Goal: Task Accomplishment & Management: Complete application form

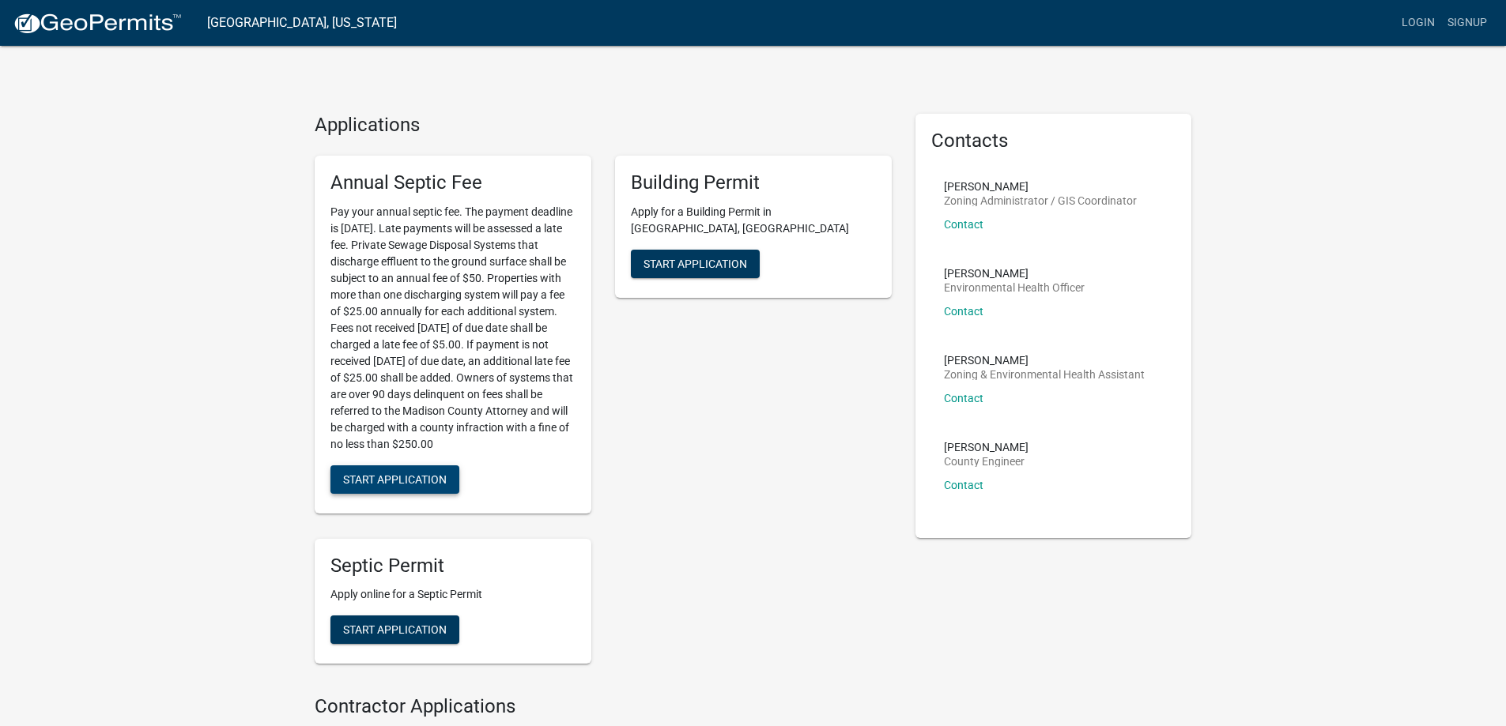
click at [394, 471] on button "Start Application" at bounding box center [394, 480] width 129 height 28
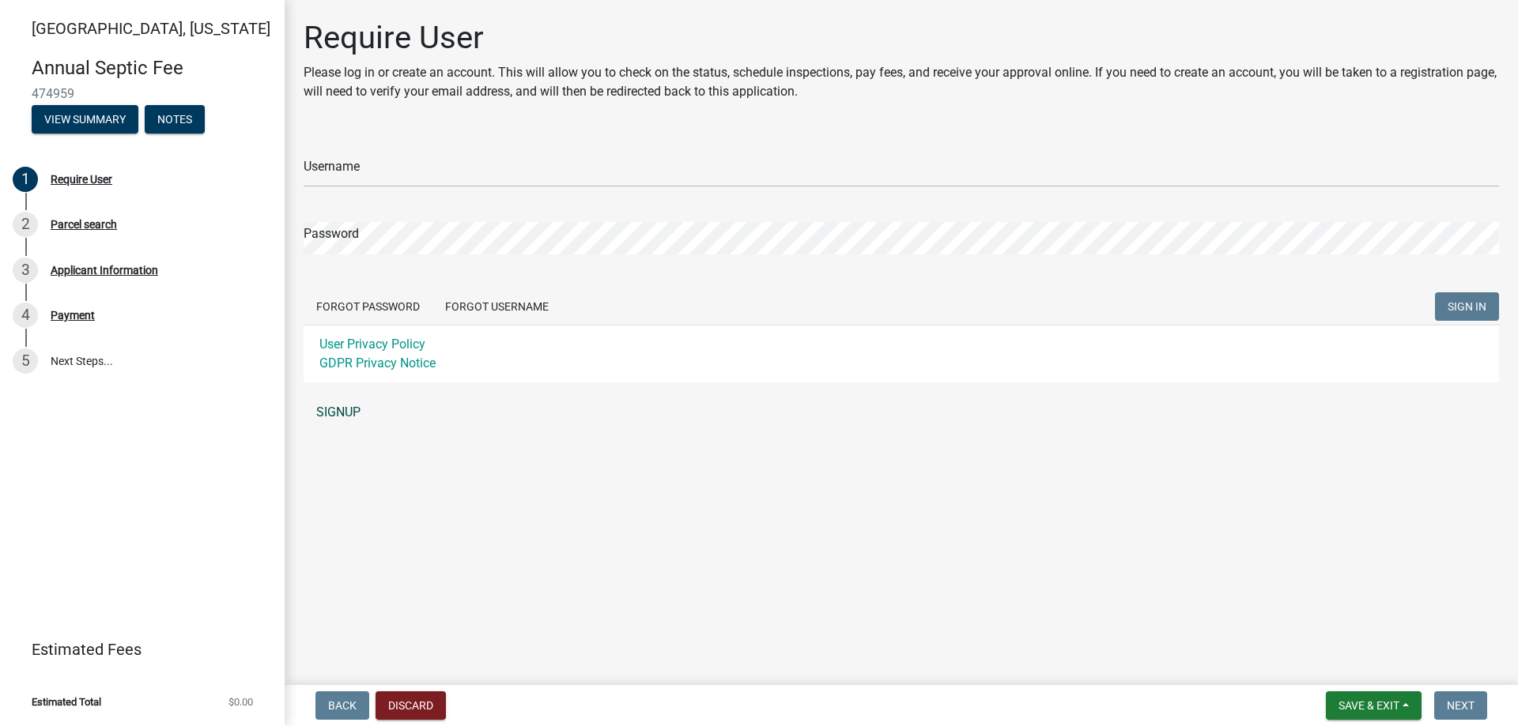
click at [354, 409] on link "SIGNUP" at bounding box center [901, 413] width 1195 height 32
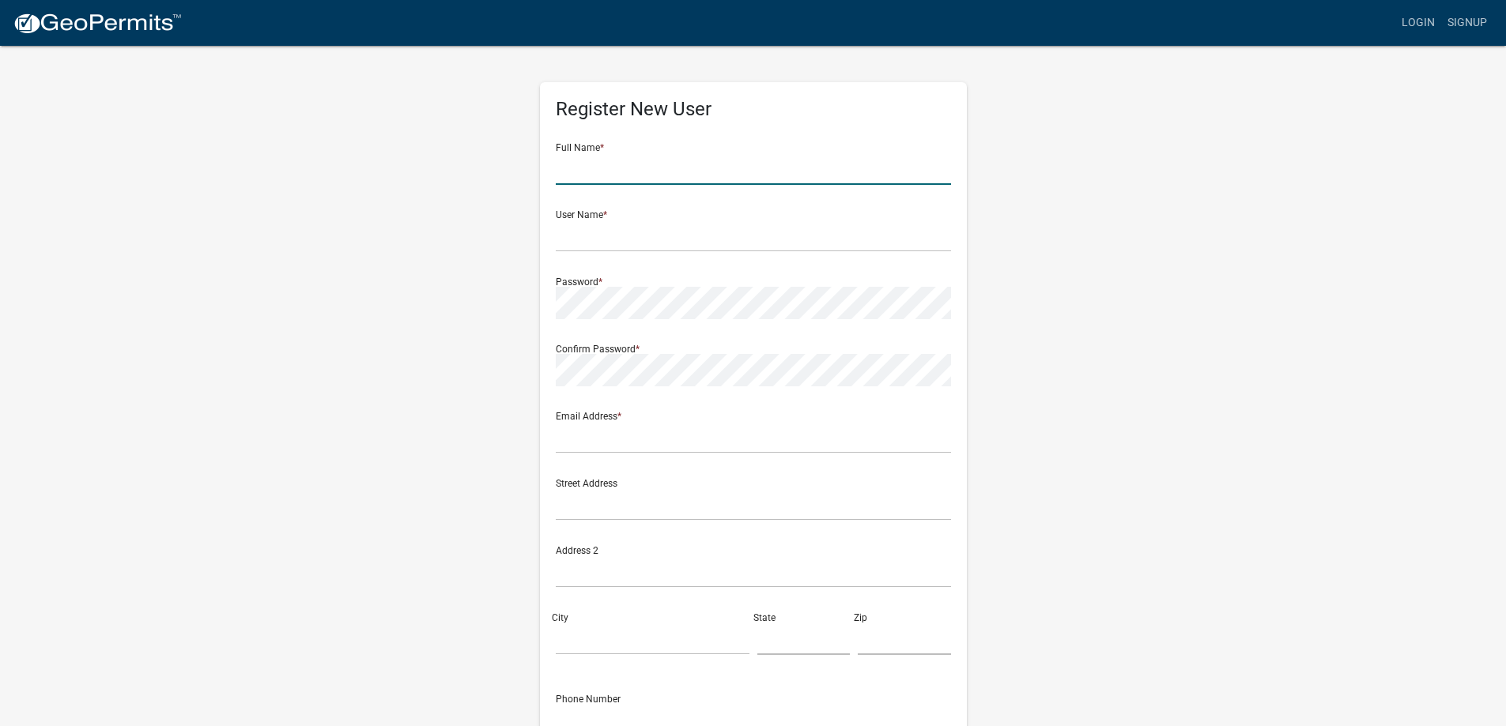
click at [651, 165] on input "text" at bounding box center [753, 169] width 395 height 32
type input "Patrick Neuhaus"
type input "[EMAIL_ADDRESS][DOMAIN_NAME]"
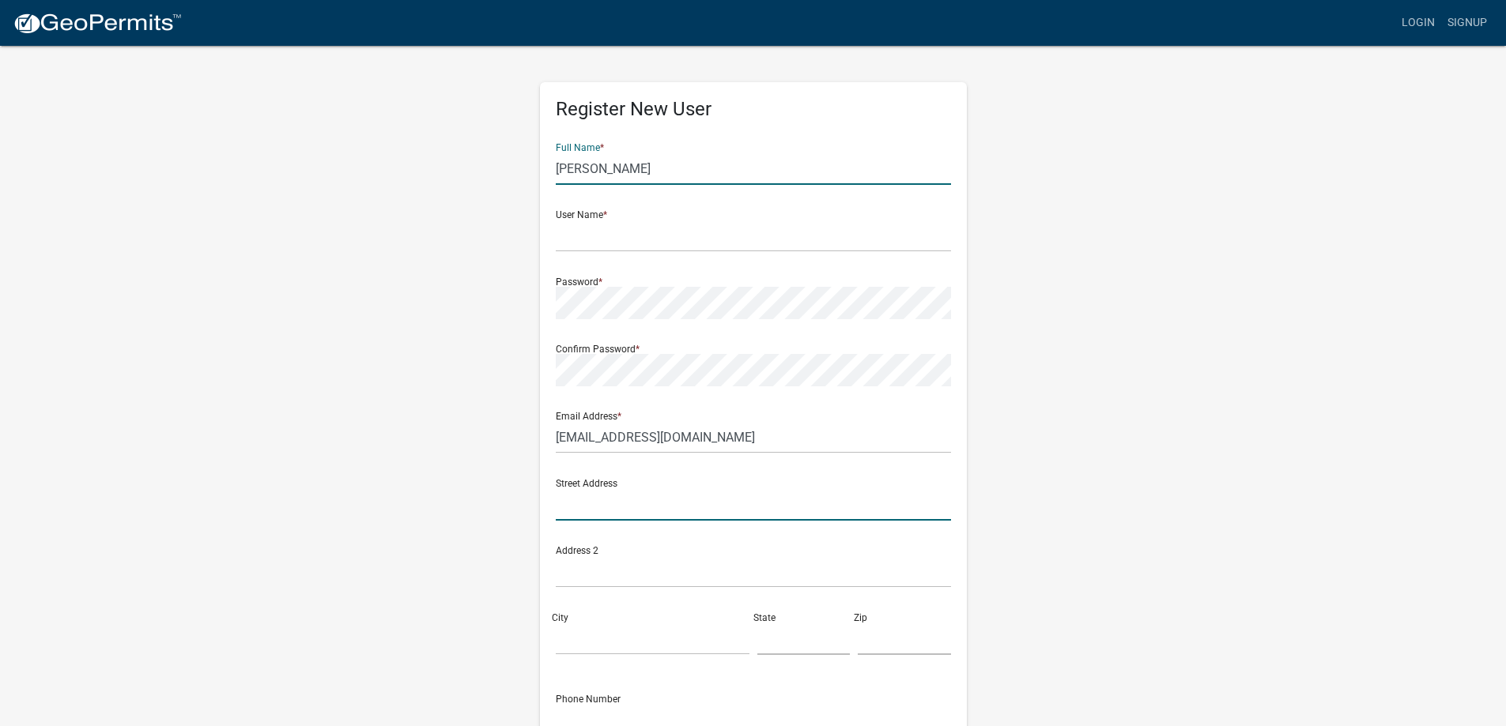
type input "2665 Warren Ln"
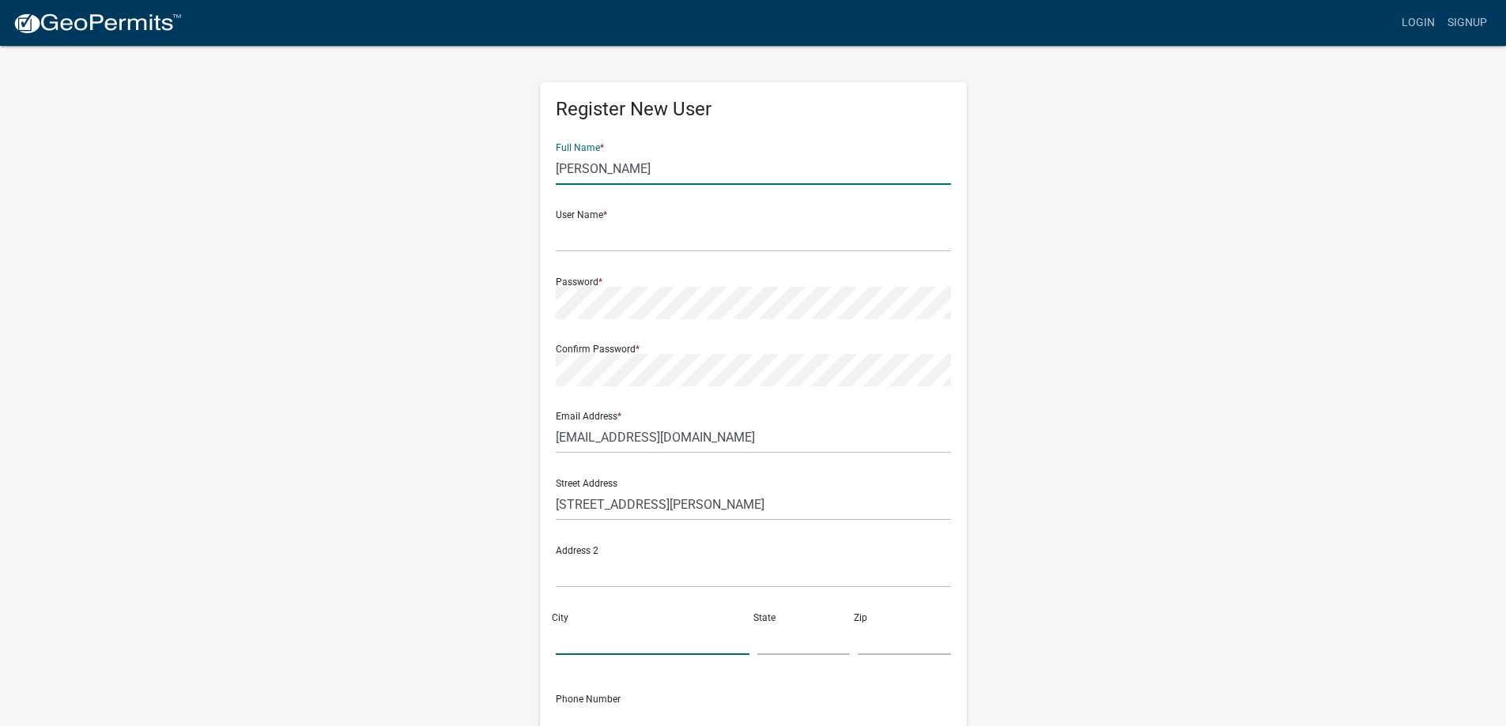
type input "SAINT CHARLES"
type input "Iowa"
type input "50240"
type input "5155776903"
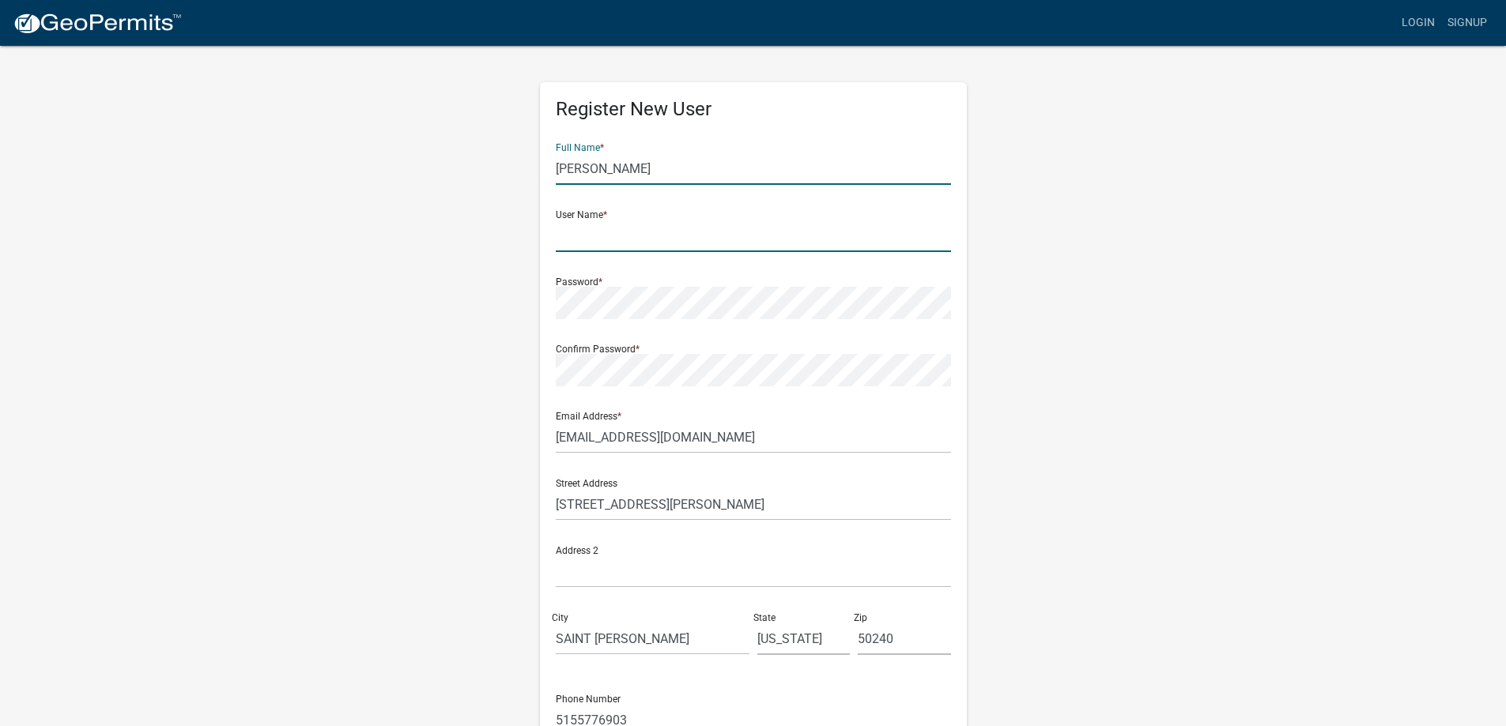
click at [668, 222] on input "text" at bounding box center [753, 236] width 395 height 32
type input "P"
type input "patneuhaus"
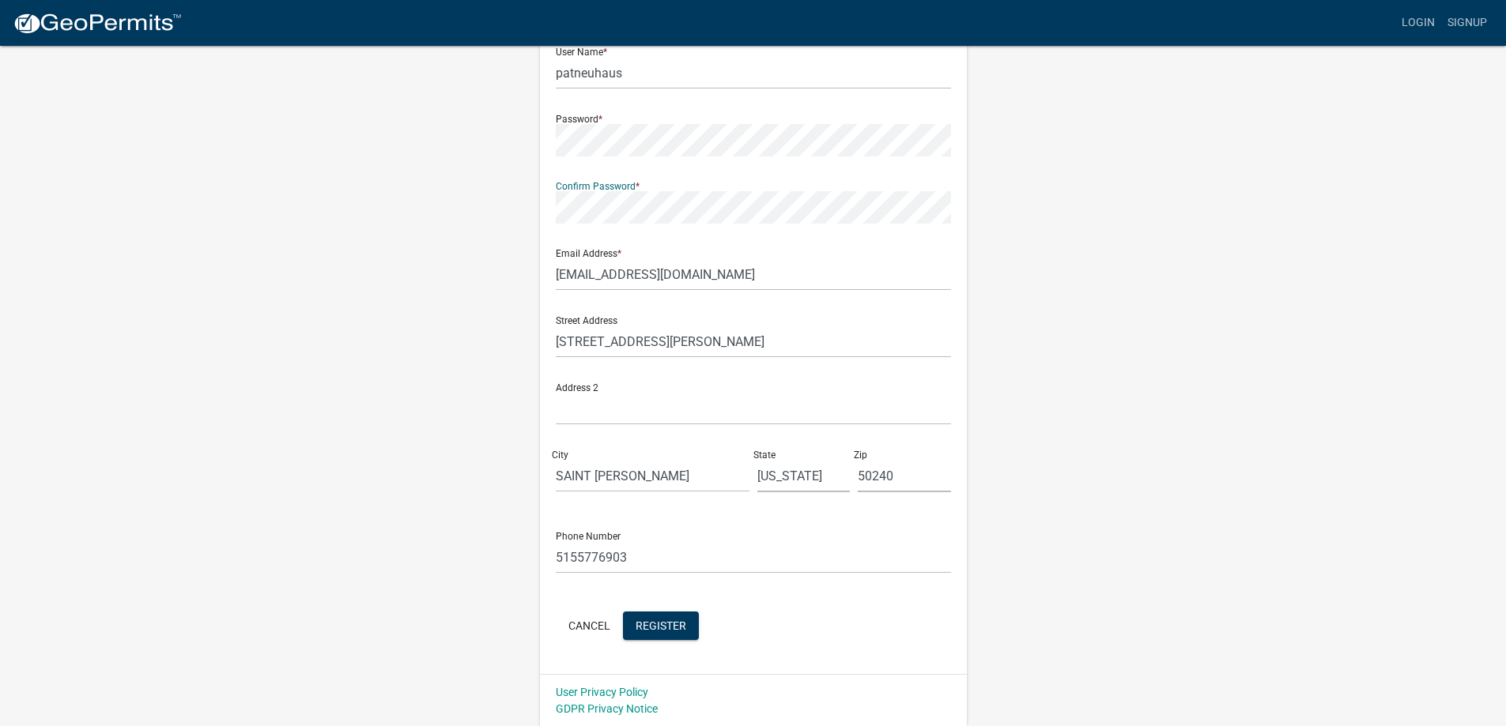
scroll to position [164, 0]
click at [651, 621] on span "Register" at bounding box center [661, 624] width 51 height 13
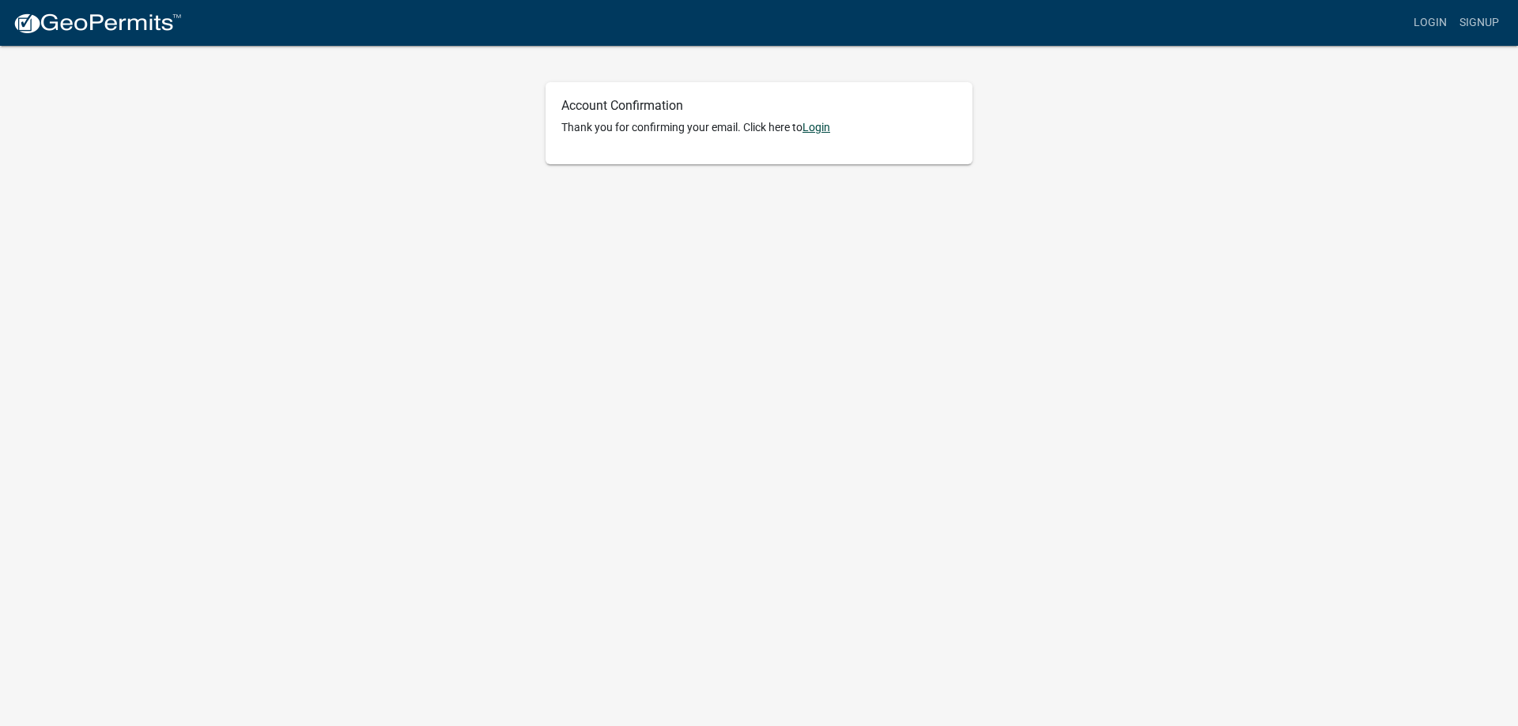
click at [817, 129] on link "Login" at bounding box center [816, 127] width 28 height 13
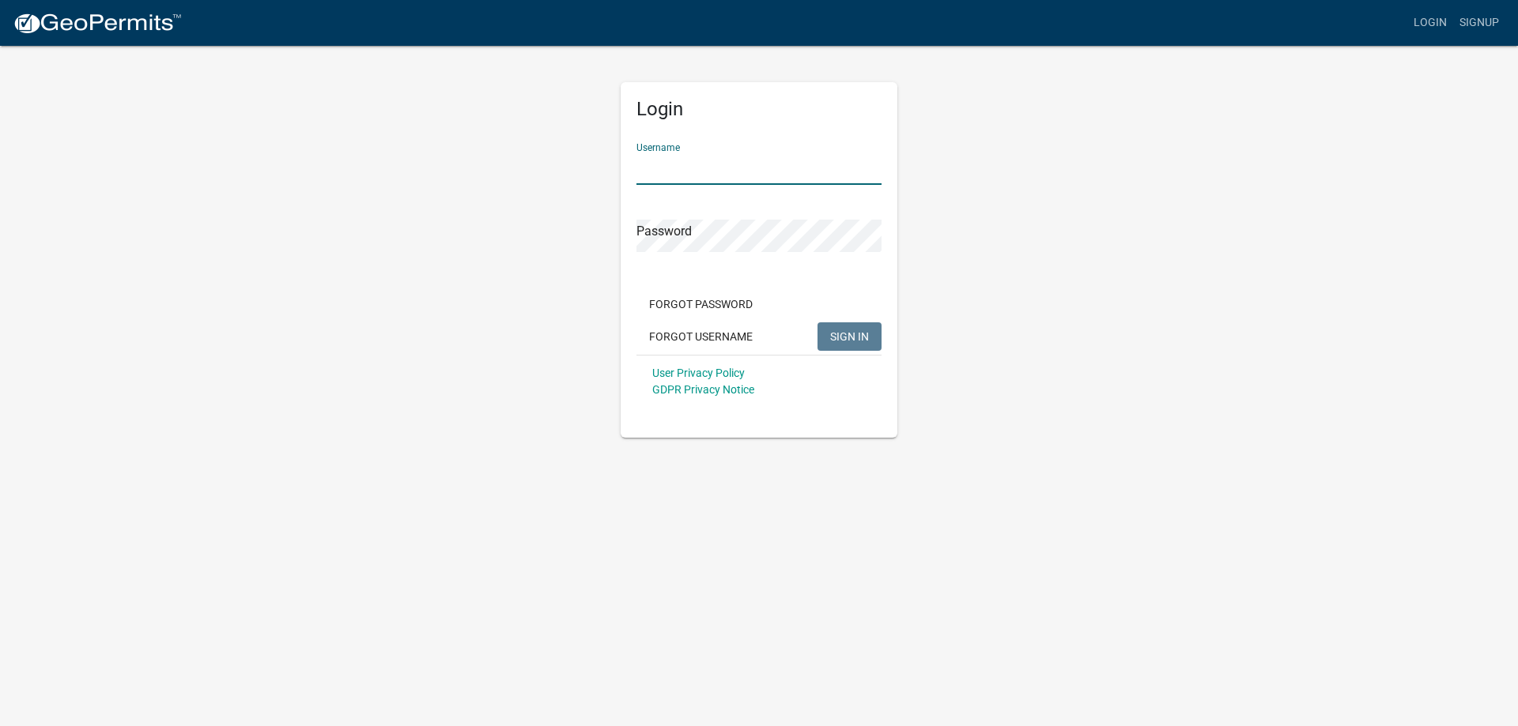
click at [759, 160] on input "Username" at bounding box center [758, 169] width 245 height 32
type input "patneuhaus"
click at [861, 336] on span "SIGN IN" at bounding box center [849, 336] width 39 height 13
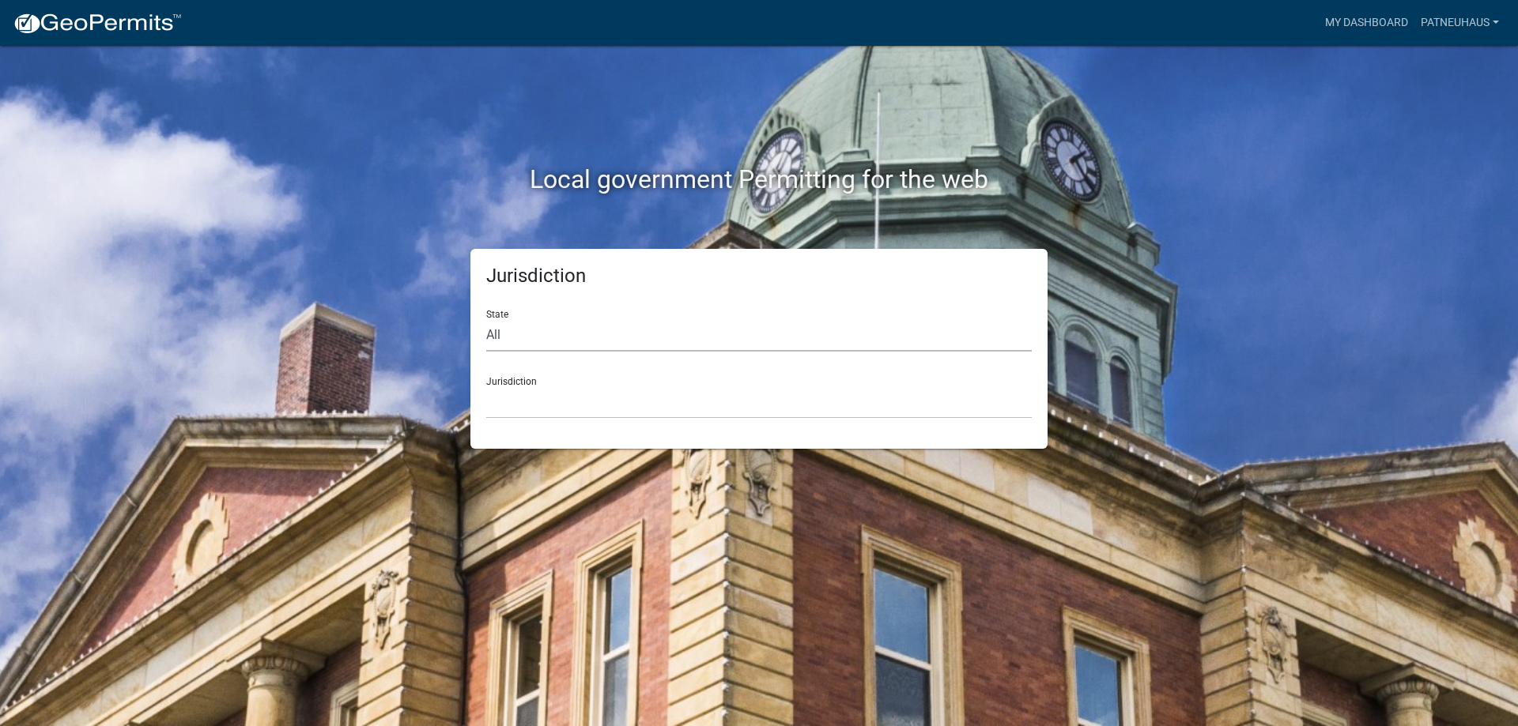
click at [505, 330] on select "All Colorado Georgia Indiana Iowa Kansas Minnesota Ohio South Carolina Wisconsin" at bounding box center [758, 335] width 545 height 32
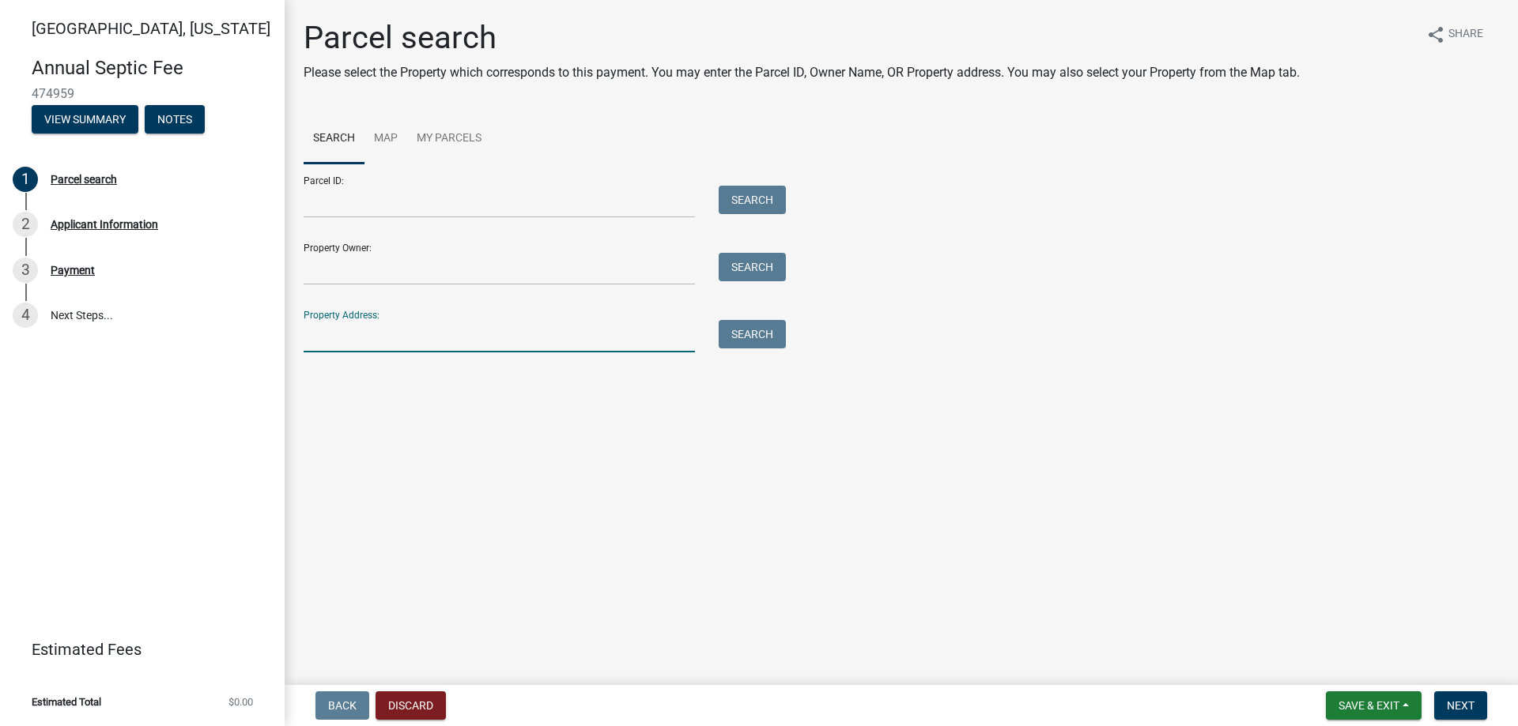
click at [380, 339] on input "Property Address:" at bounding box center [499, 336] width 391 height 32
type input "2665"
click at [757, 339] on button "Search" at bounding box center [752, 334] width 67 height 28
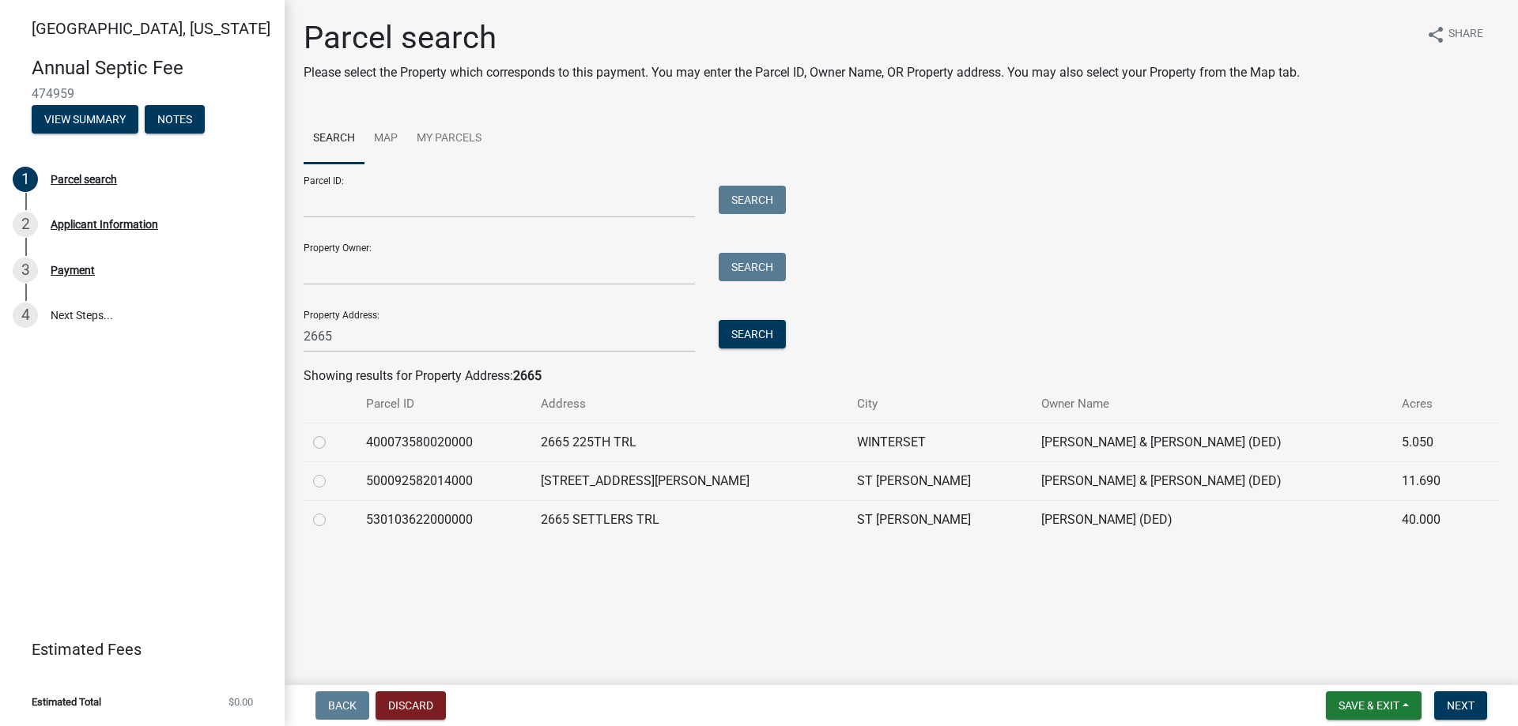
click at [332, 472] on label at bounding box center [332, 472] width 0 height 0
click at [332, 481] on input "radio" at bounding box center [337, 477] width 10 height 10
radio input "true"
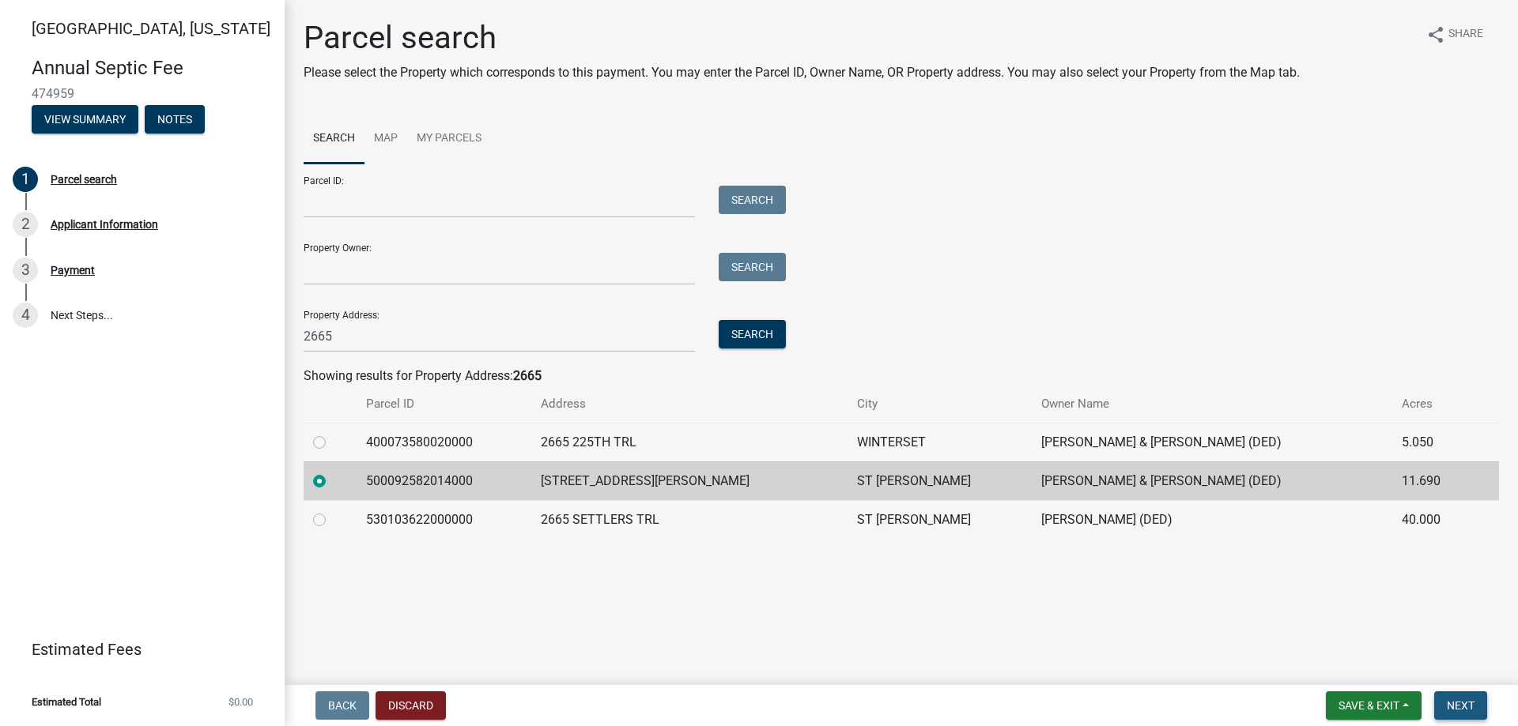
click at [1454, 706] on span "Next" at bounding box center [1461, 706] width 28 height 13
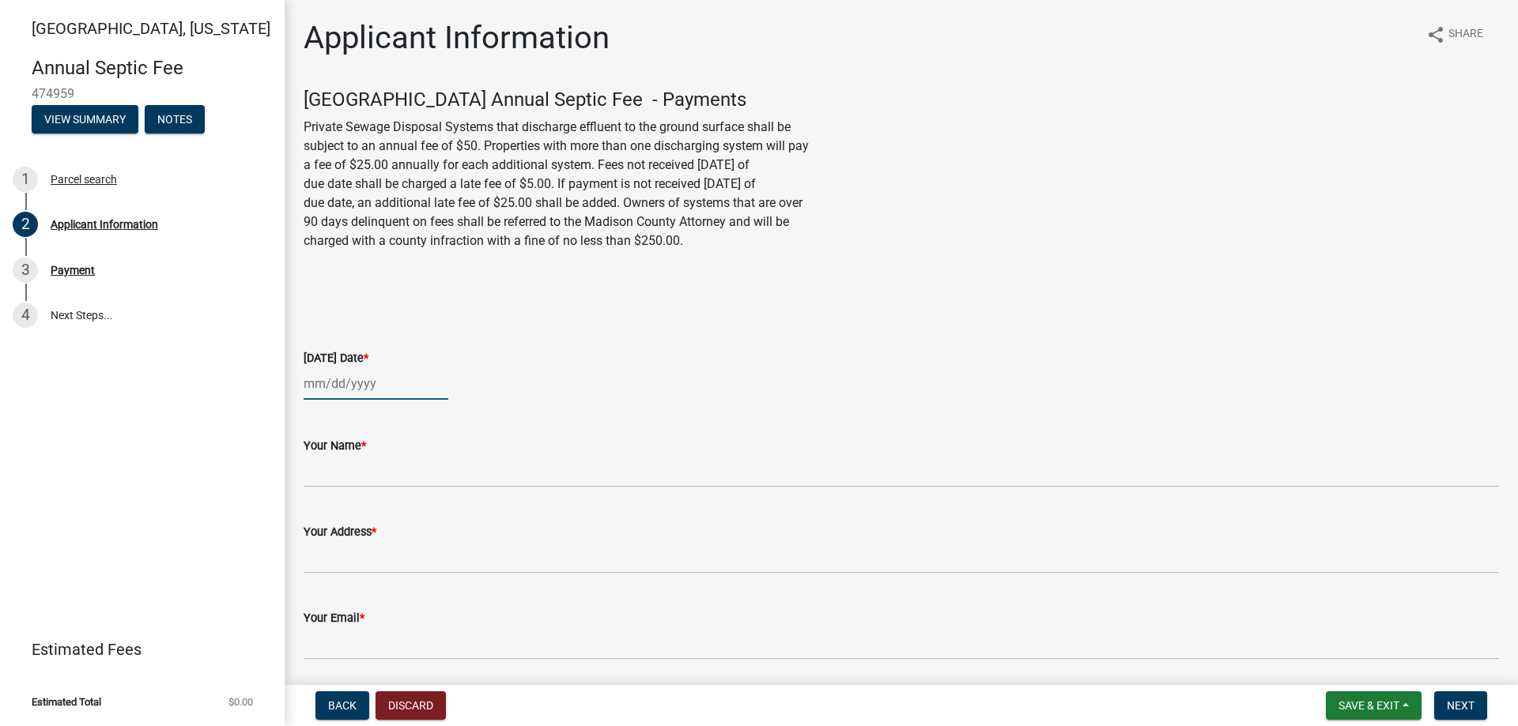
click at [353, 385] on div at bounding box center [376, 384] width 145 height 32
select select "9"
select select "2025"
click at [317, 493] on div "8" at bounding box center [319, 493] width 25 height 25
type input "[DATE]"
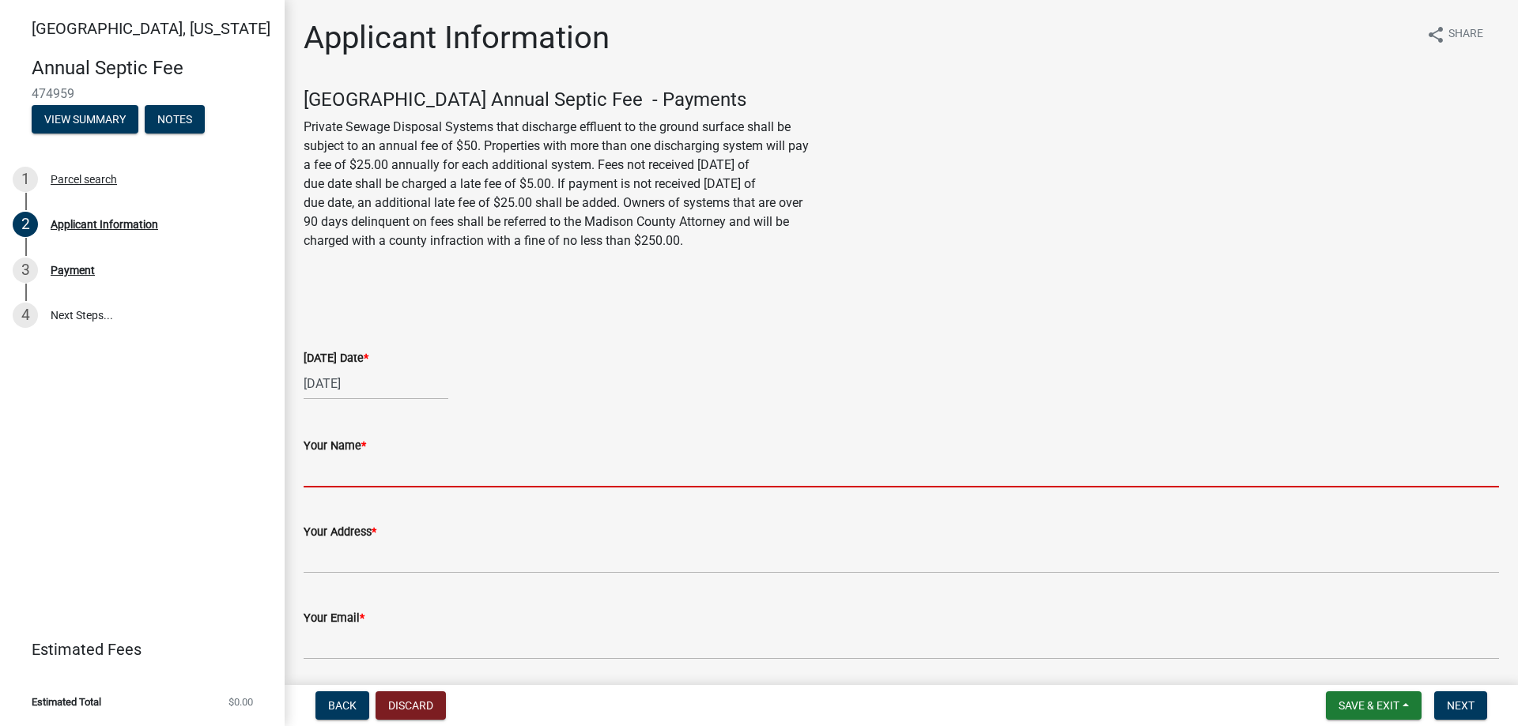
click at [337, 459] on input "Your Name *" at bounding box center [901, 471] width 1195 height 32
click at [392, 465] on input "Your Name *" at bounding box center [901, 471] width 1195 height 32
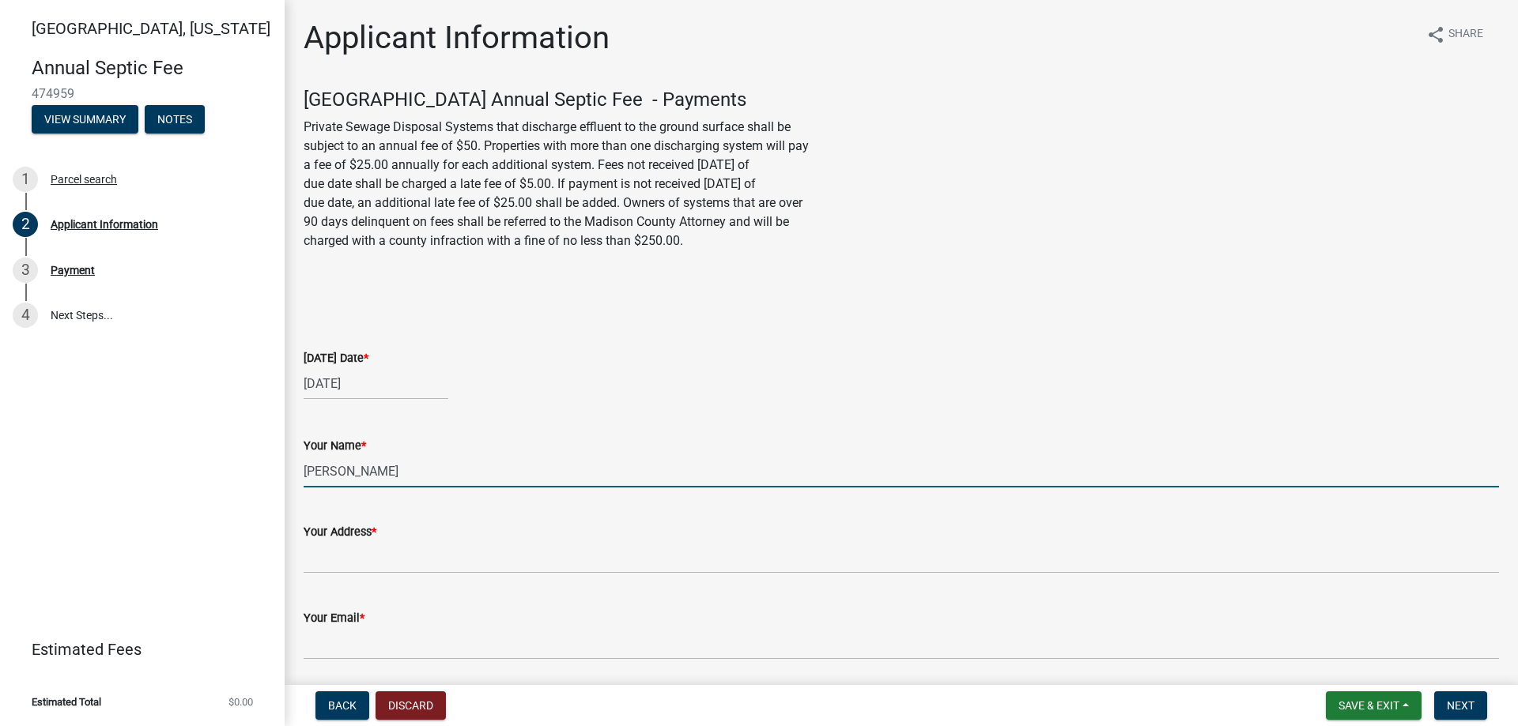
type input "[PERSON_NAME]"
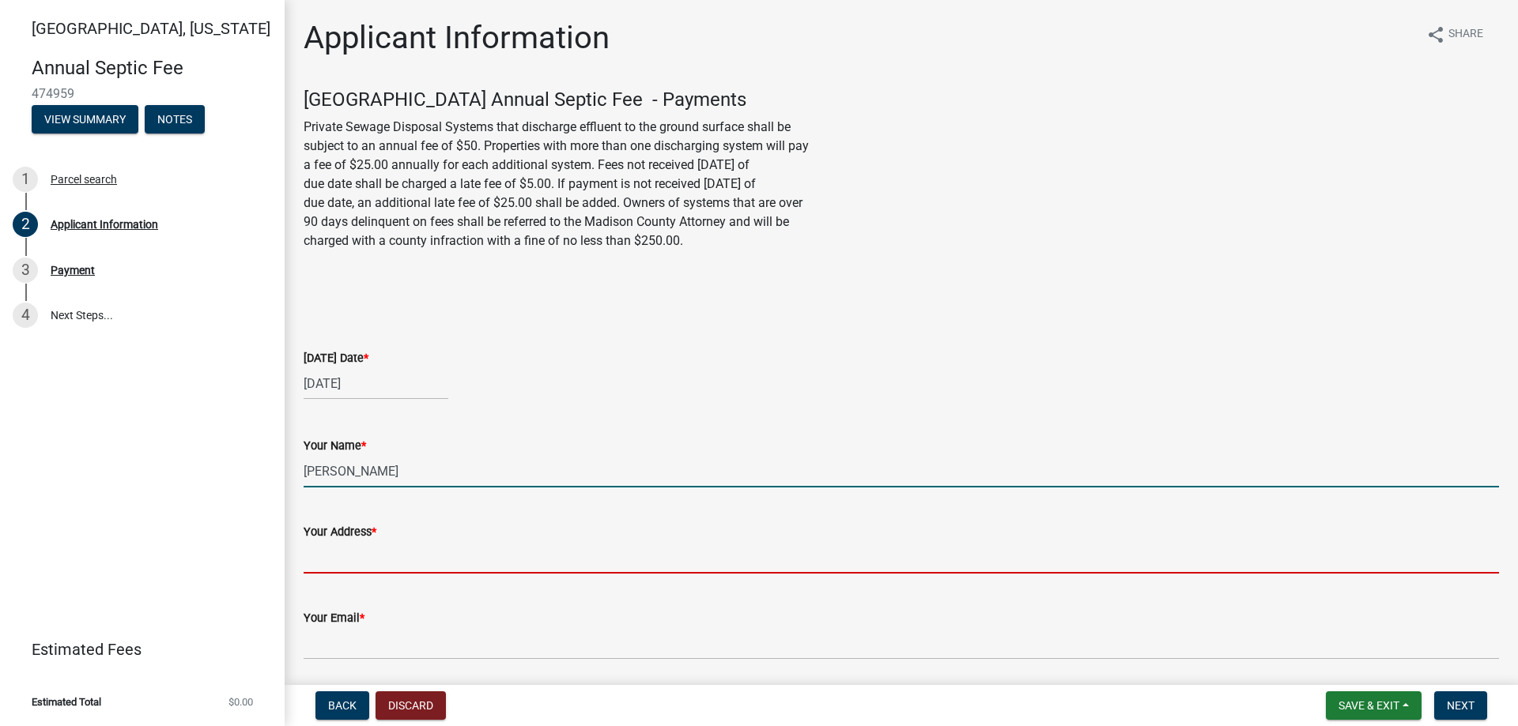
click at [375, 550] on input "Your Address *" at bounding box center [901, 557] width 1195 height 32
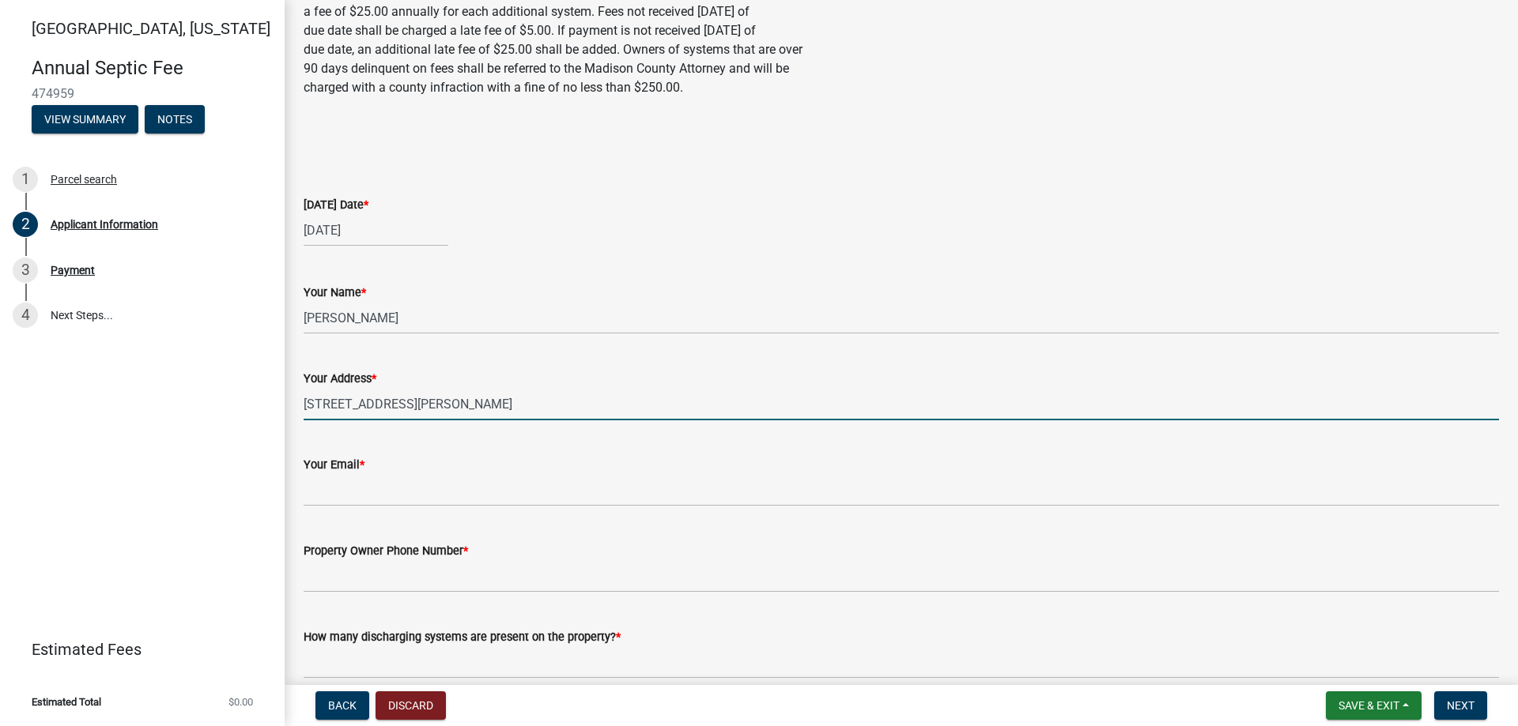
scroll to position [158, 0]
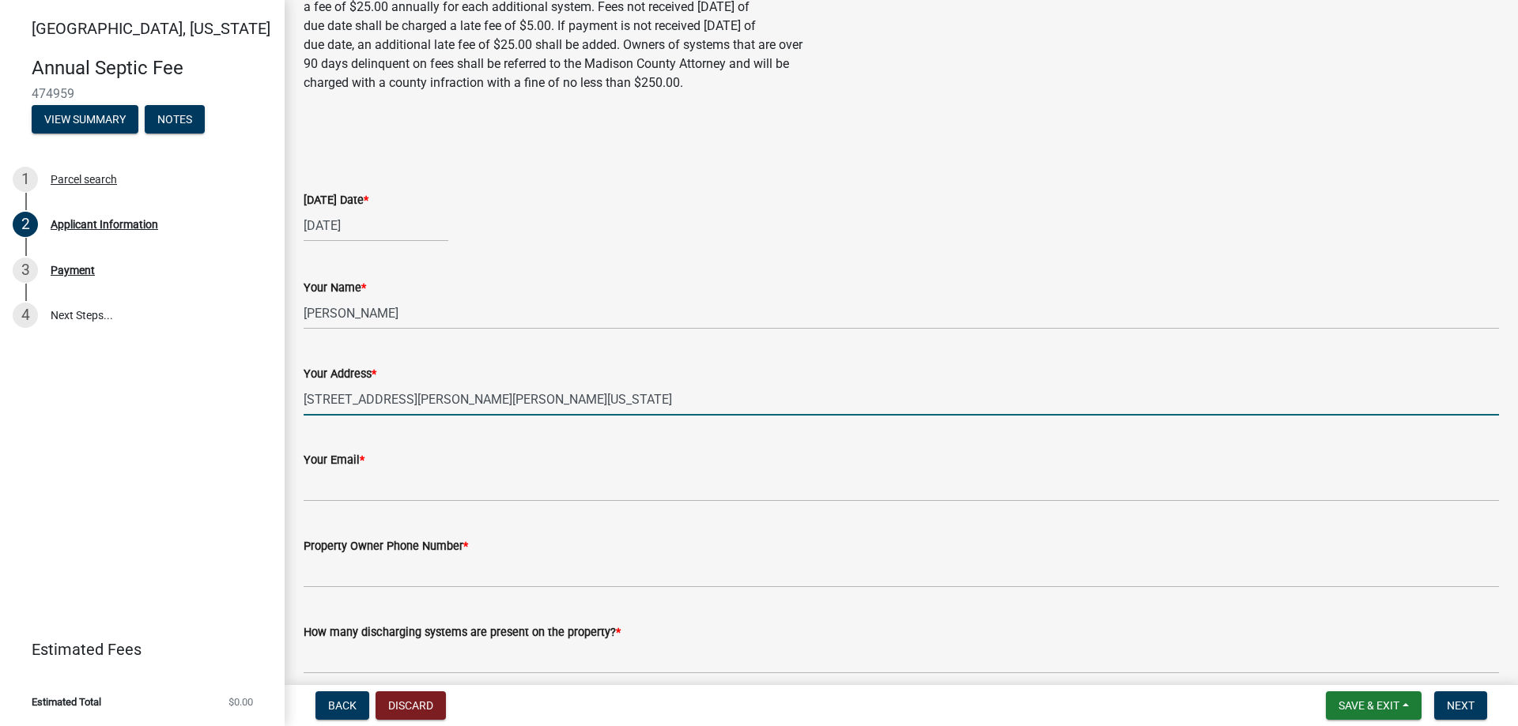
type input "[STREET_ADDRESS][PERSON_NAME][PERSON_NAME][US_STATE]"
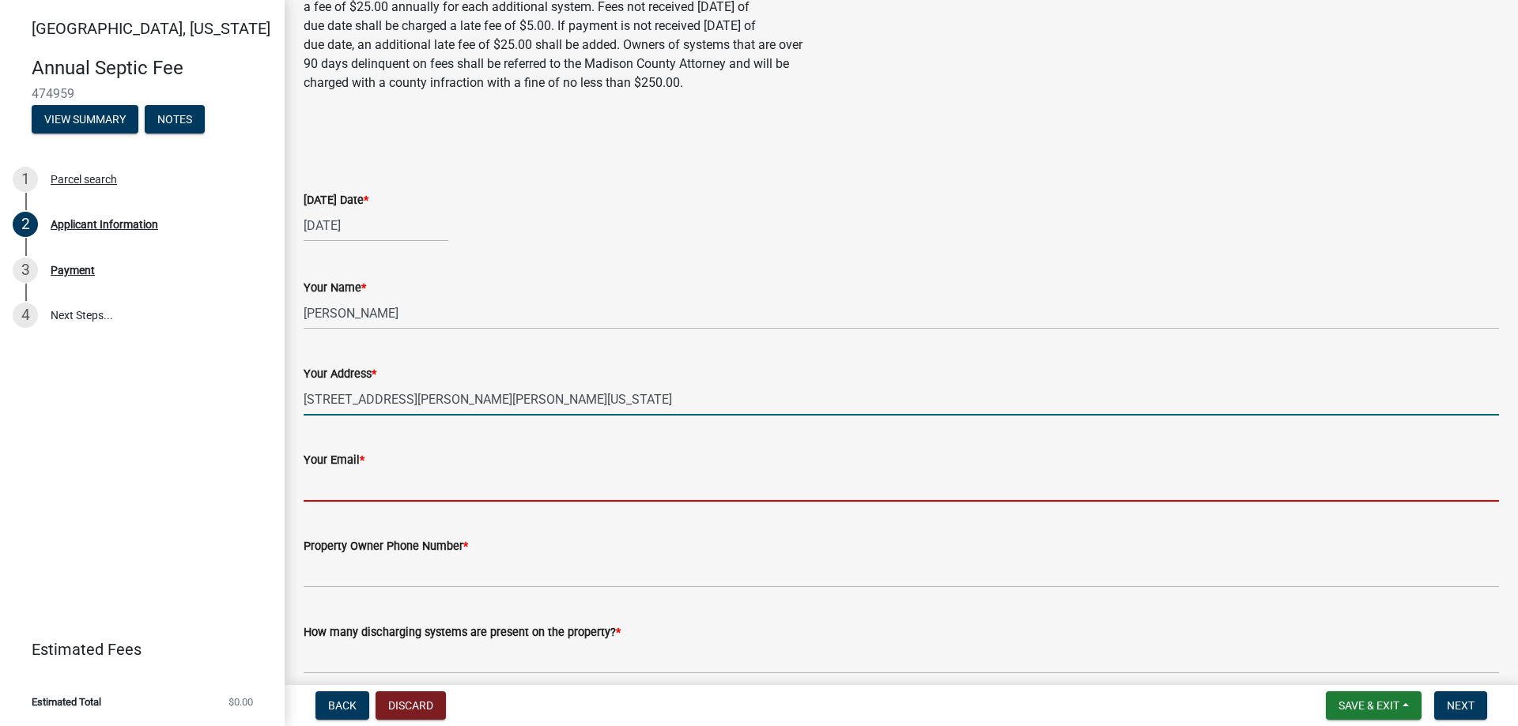
click at [429, 495] on input "Your Email *" at bounding box center [901, 486] width 1195 height 32
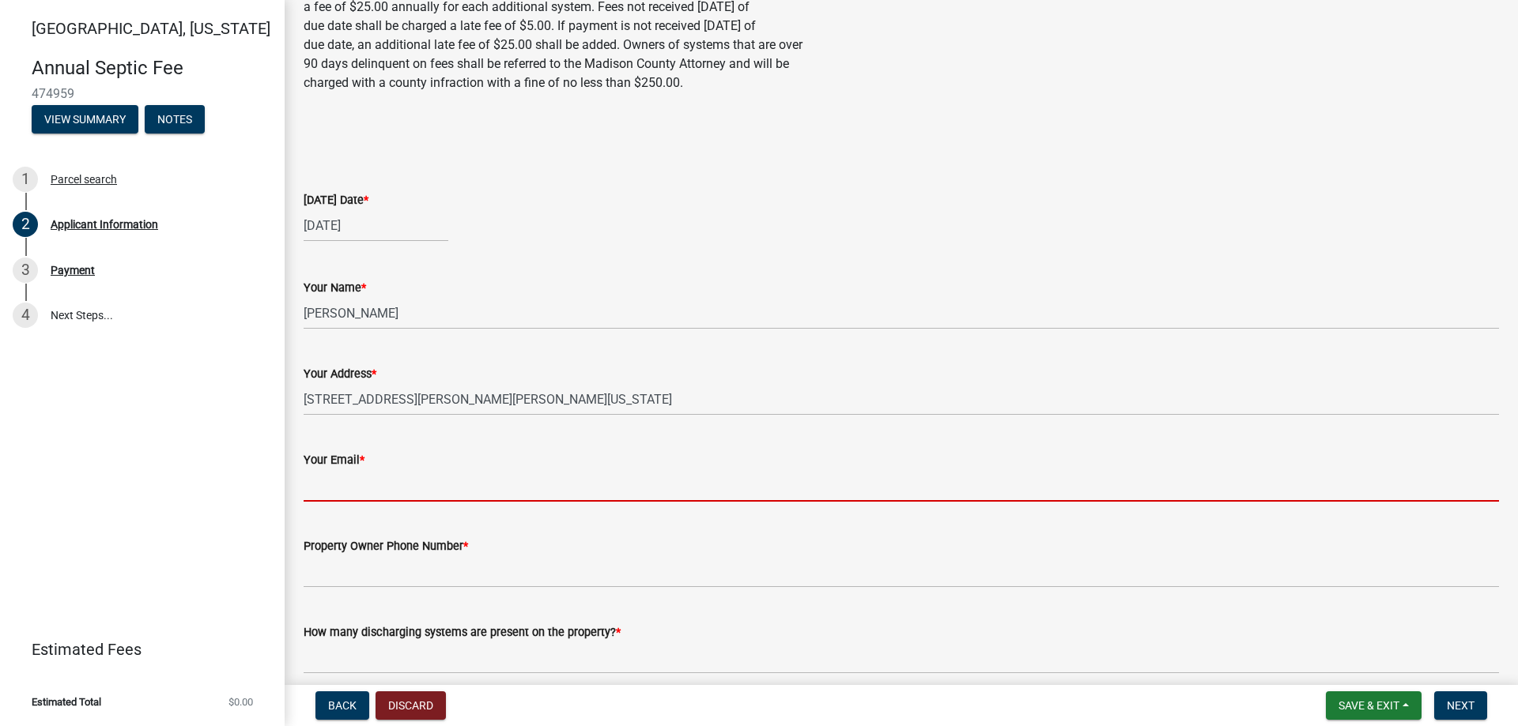
type input "[EMAIL_ADDRESS][DOMAIN_NAME]"
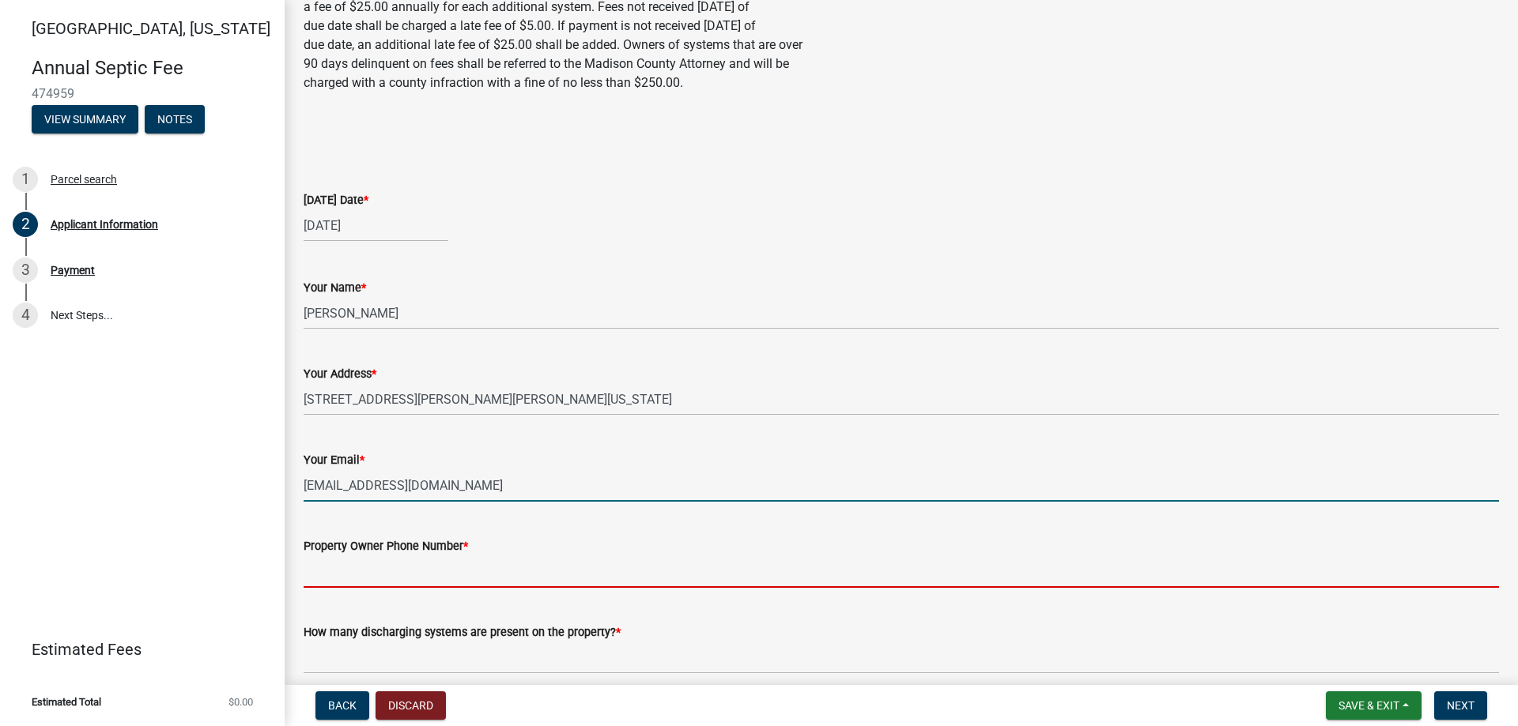
type input "5155776903"
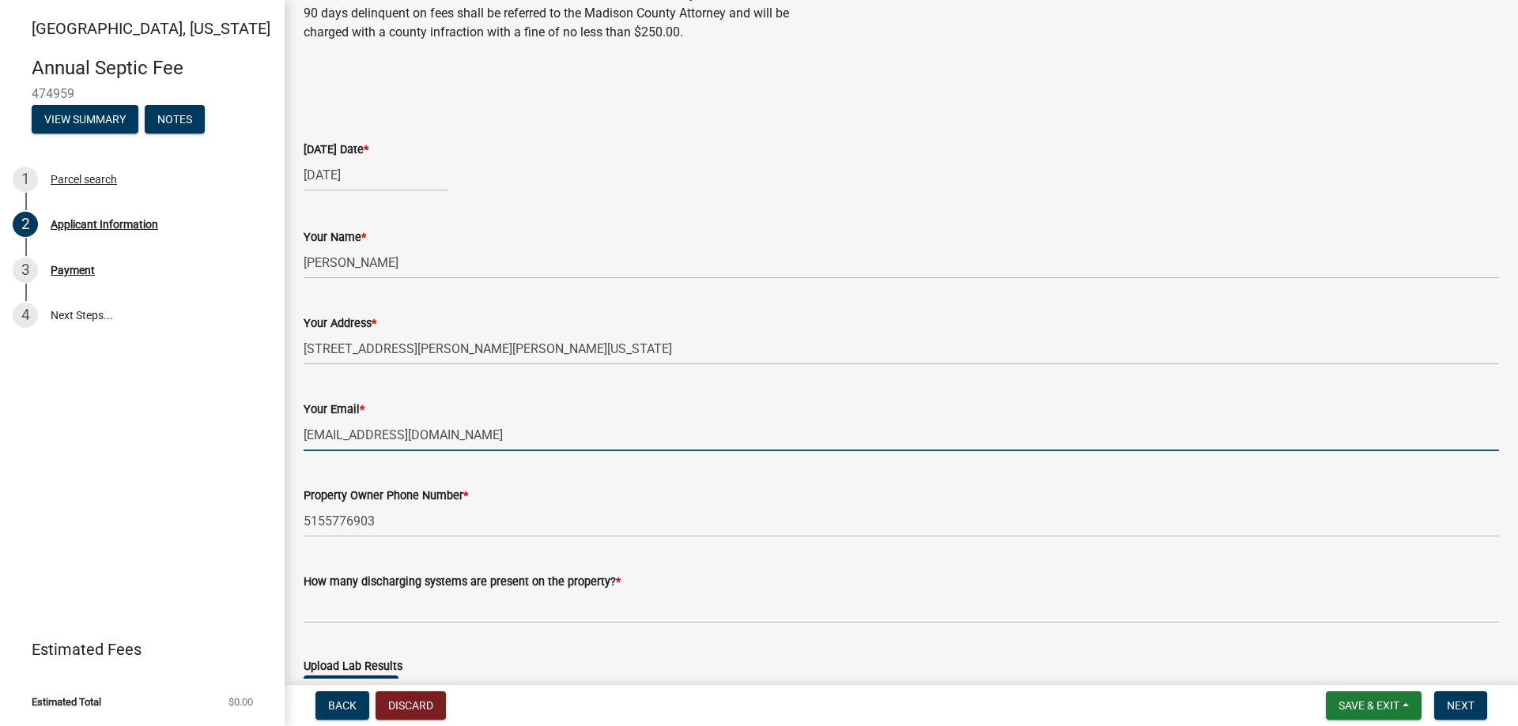
scroll to position [237, 0]
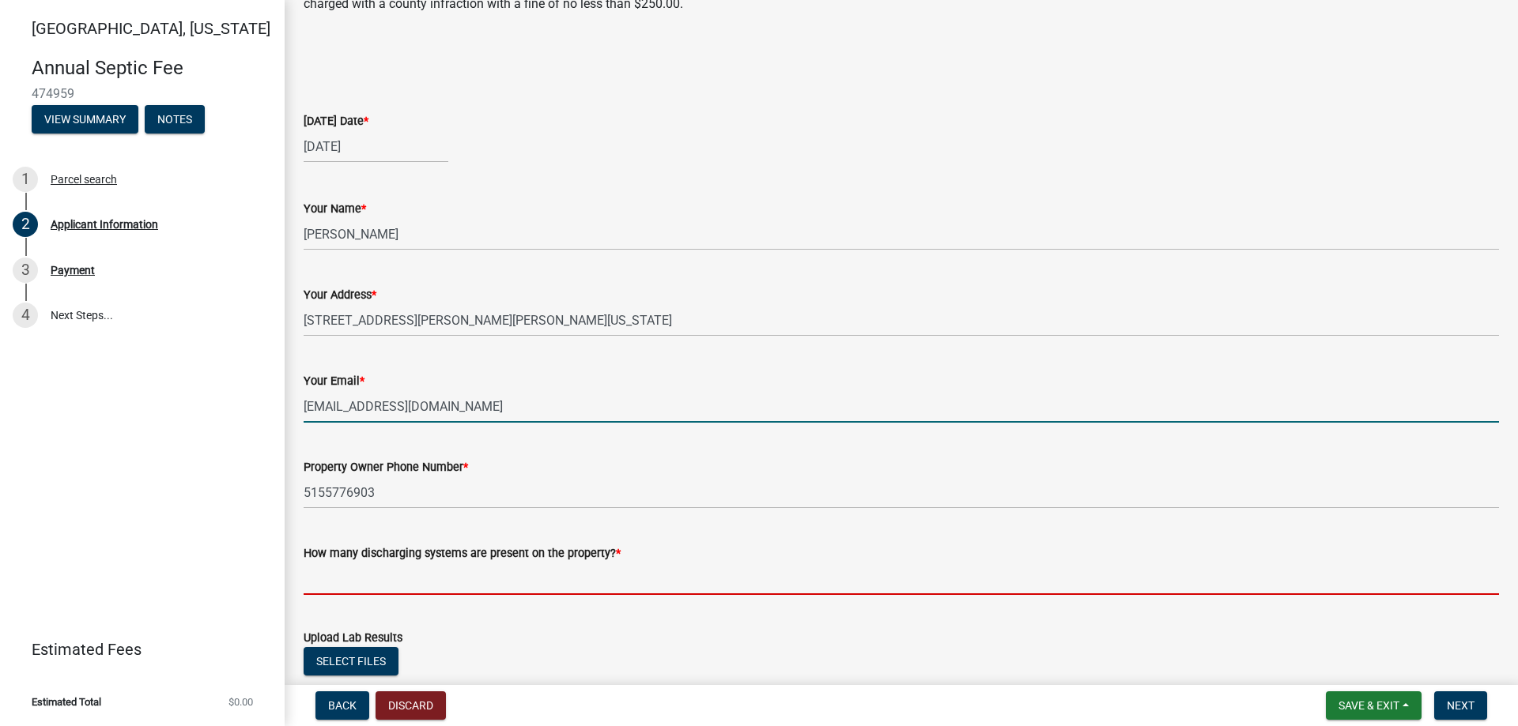
click at [561, 572] on input "text" at bounding box center [901, 579] width 1195 height 32
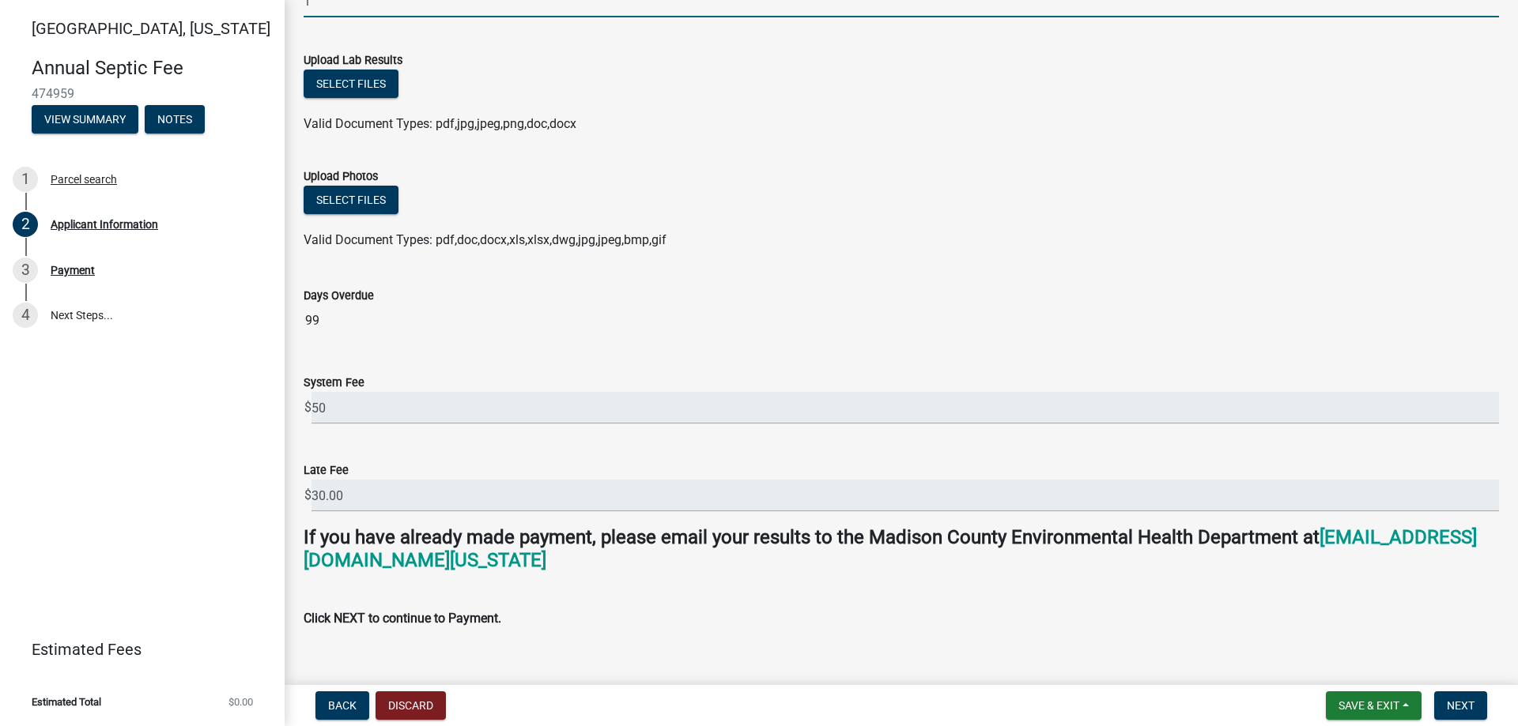
scroll to position [839, 0]
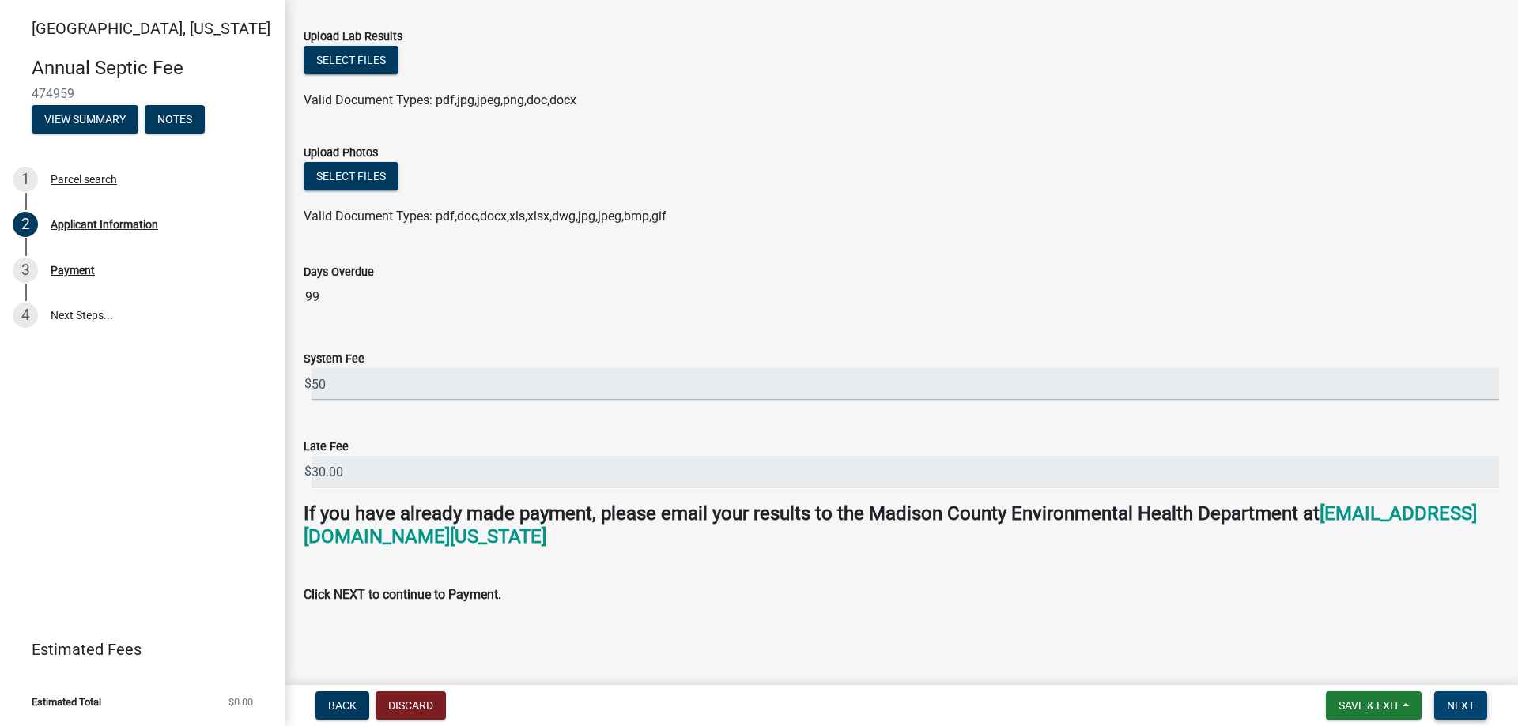
type input "1"
click at [1462, 706] on span "Next" at bounding box center [1461, 706] width 28 height 13
click at [1462, 703] on span "Next" at bounding box center [1461, 706] width 28 height 13
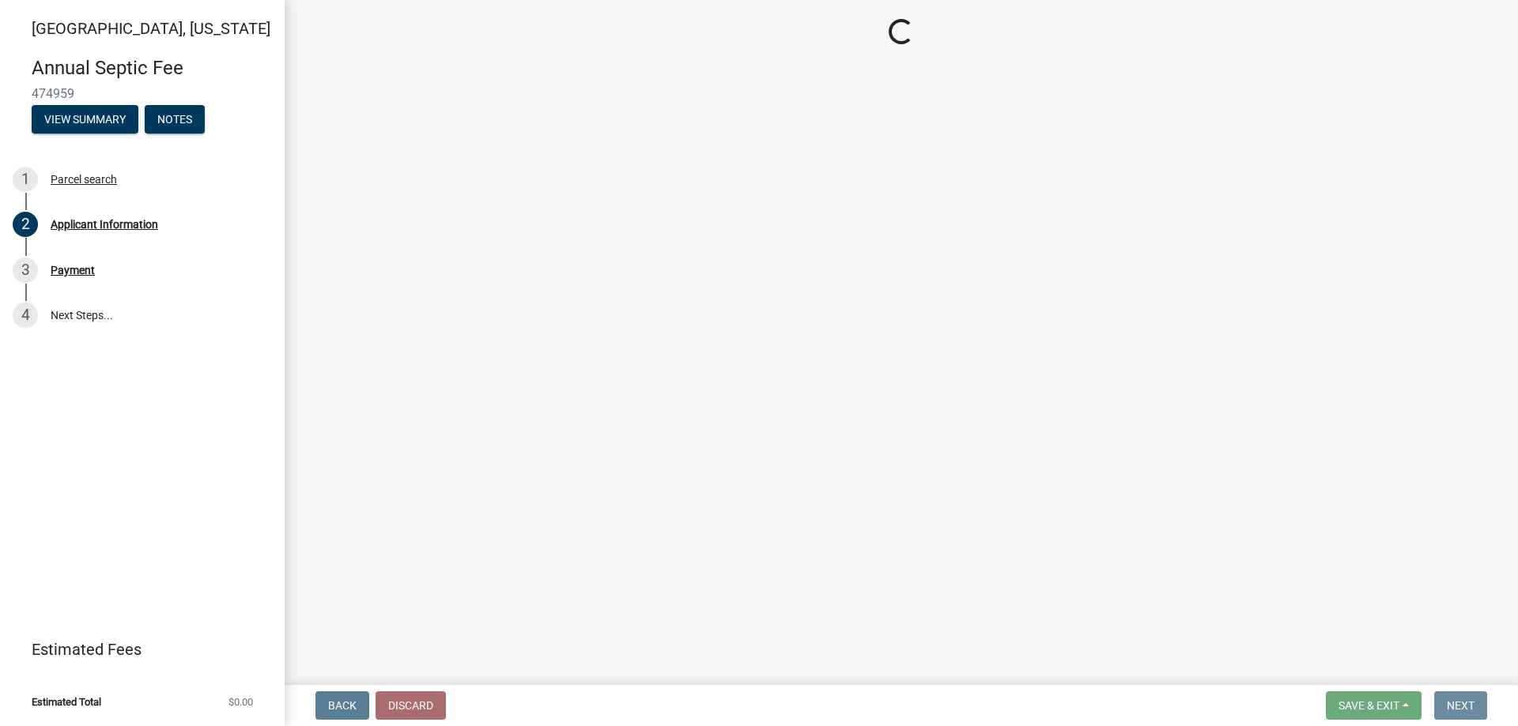
scroll to position [0, 0]
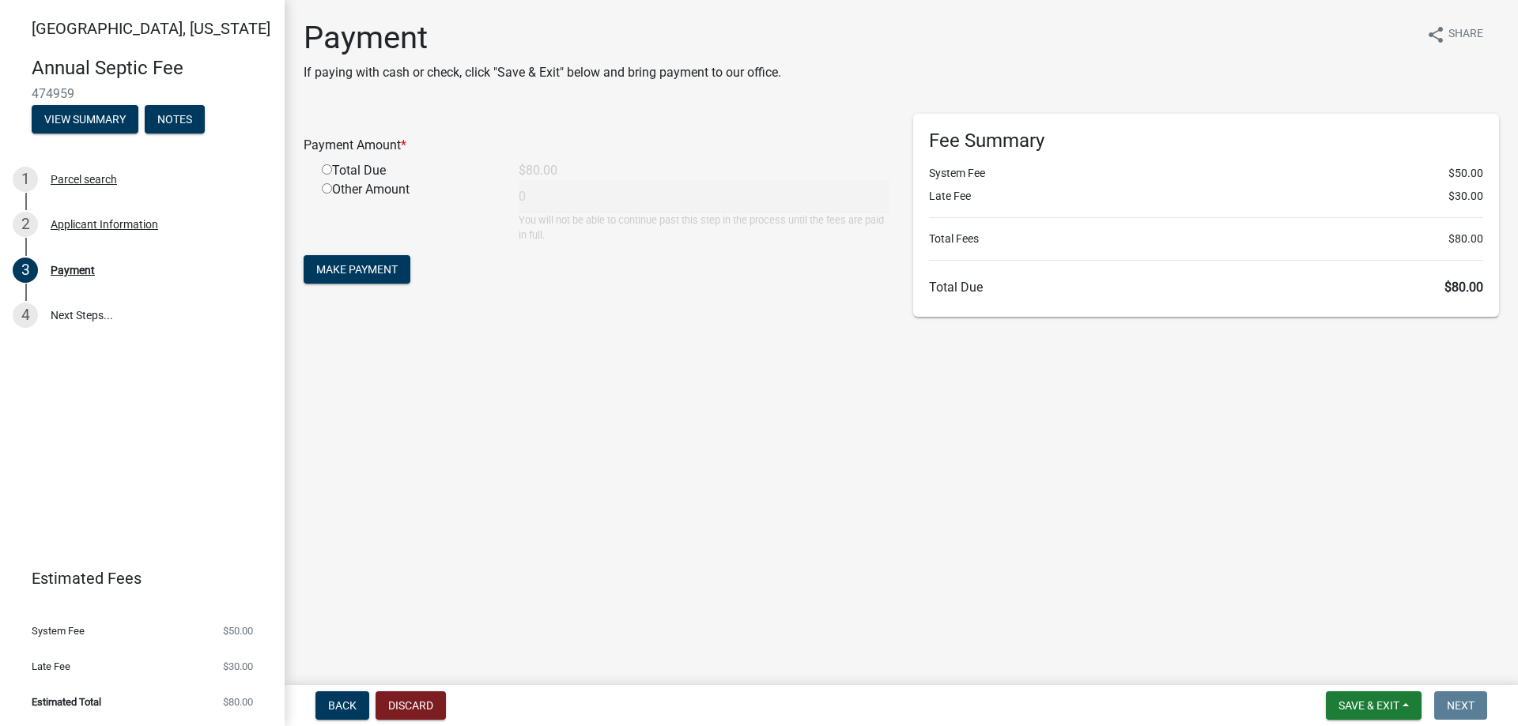
click at [331, 171] on input "radio" at bounding box center [327, 169] width 10 height 10
radio input "true"
type input "80"
click at [369, 271] on span "Make Payment" at bounding box center [356, 269] width 81 height 13
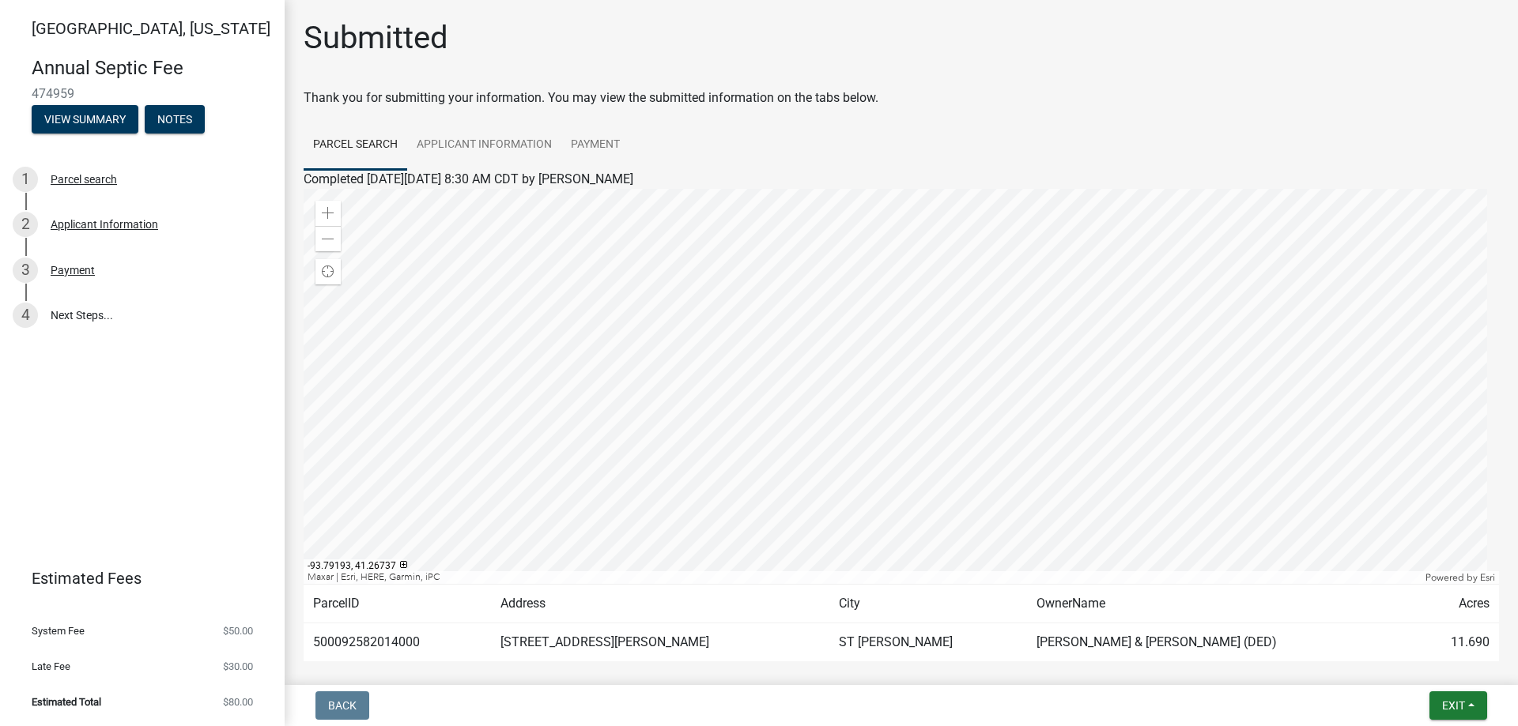
scroll to position [76, 0]
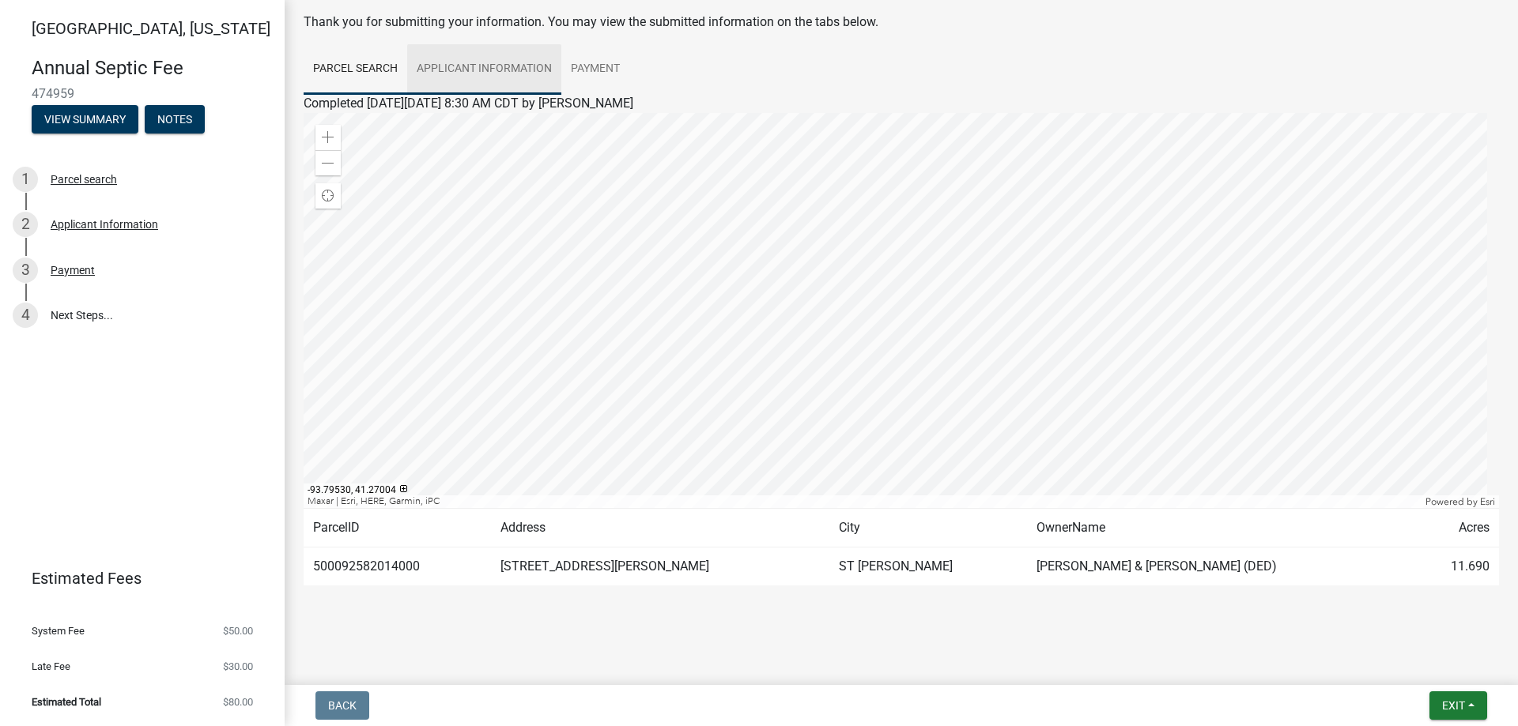
click at [515, 70] on link "Applicant Information" at bounding box center [484, 69] width 154 height 51
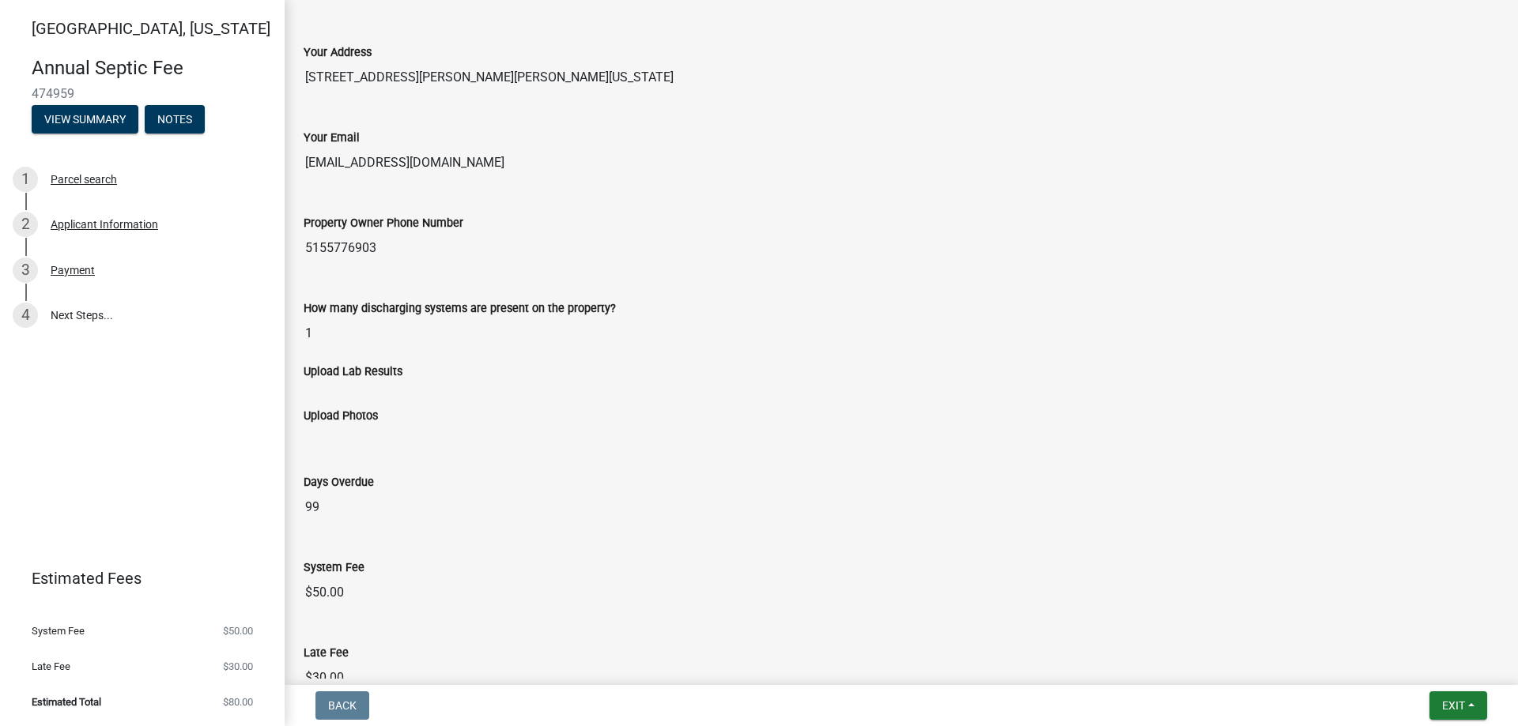
scroll to position [473, 0]
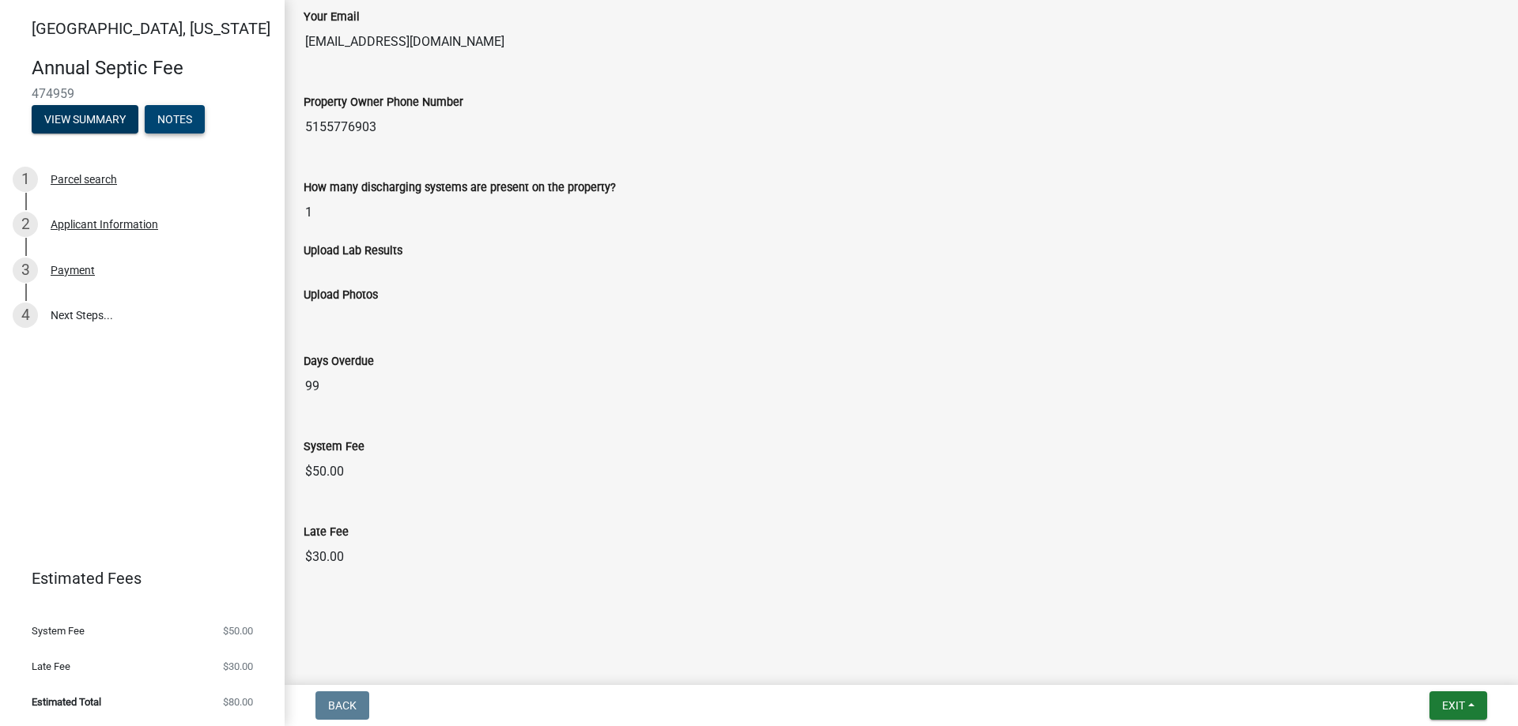
click at [184, 121] on button "Notes" at bounding box center [175, 119] width 60 height 28
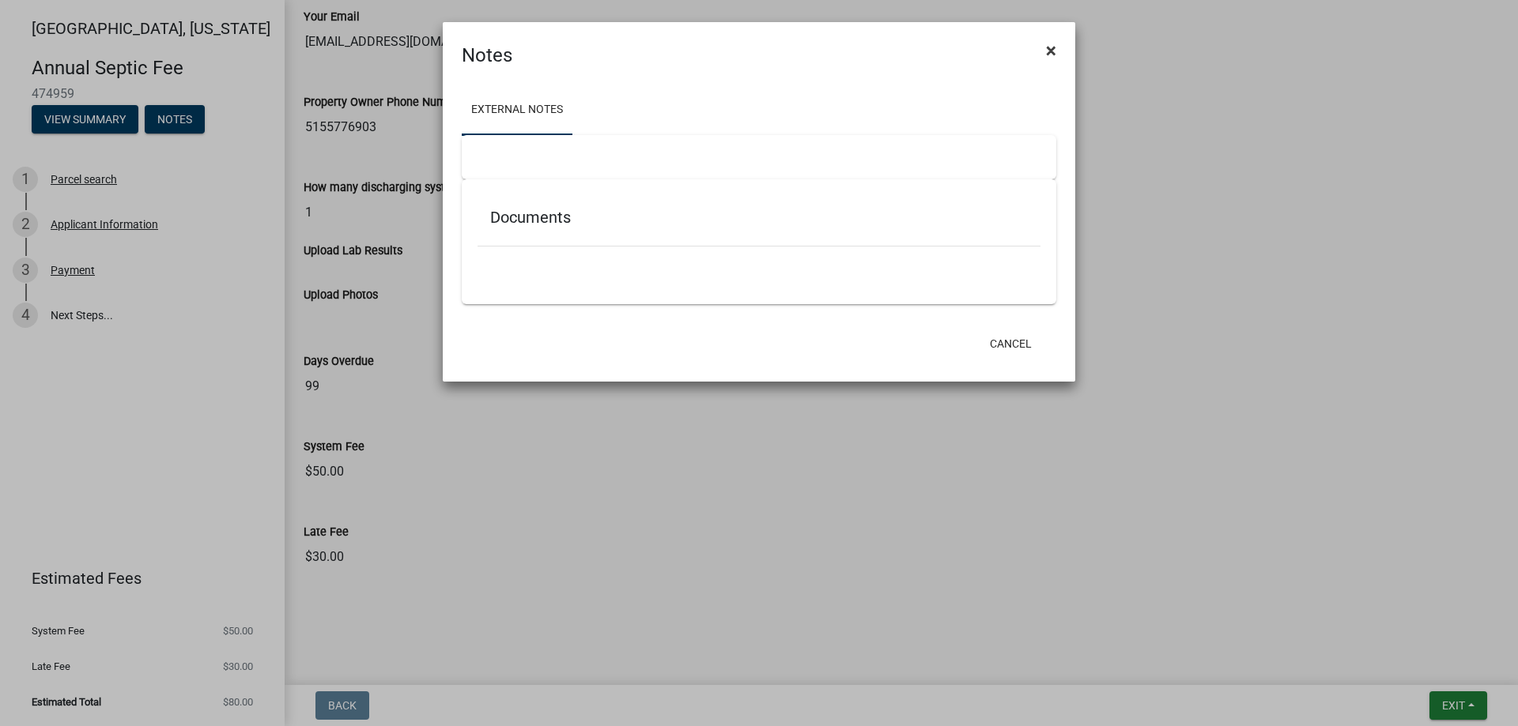
click at [1051, 48] on span "×" at bounding box center [1051, 51] width 10 height 22
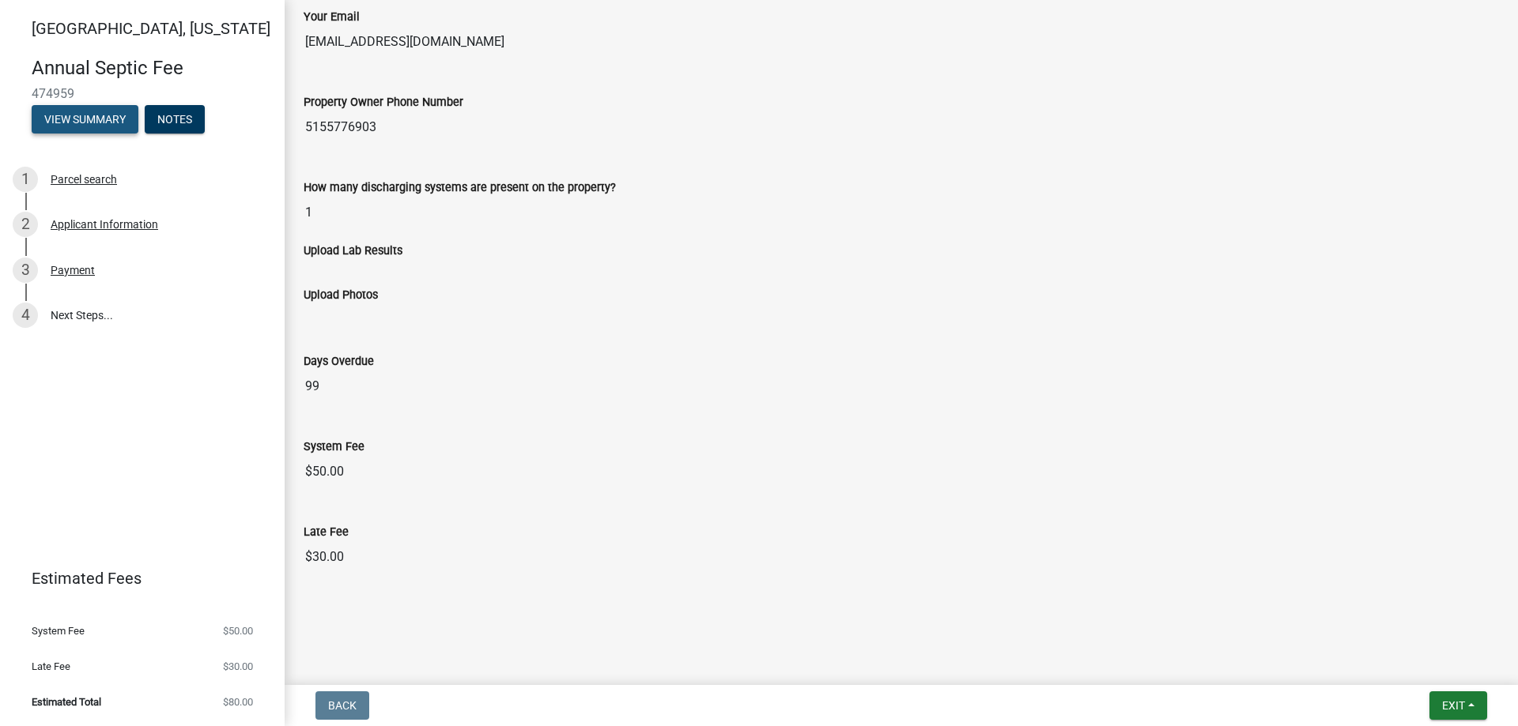
click at [78, 128] on button "View Summary" at bounding box center [85, 119] width 107 height 28
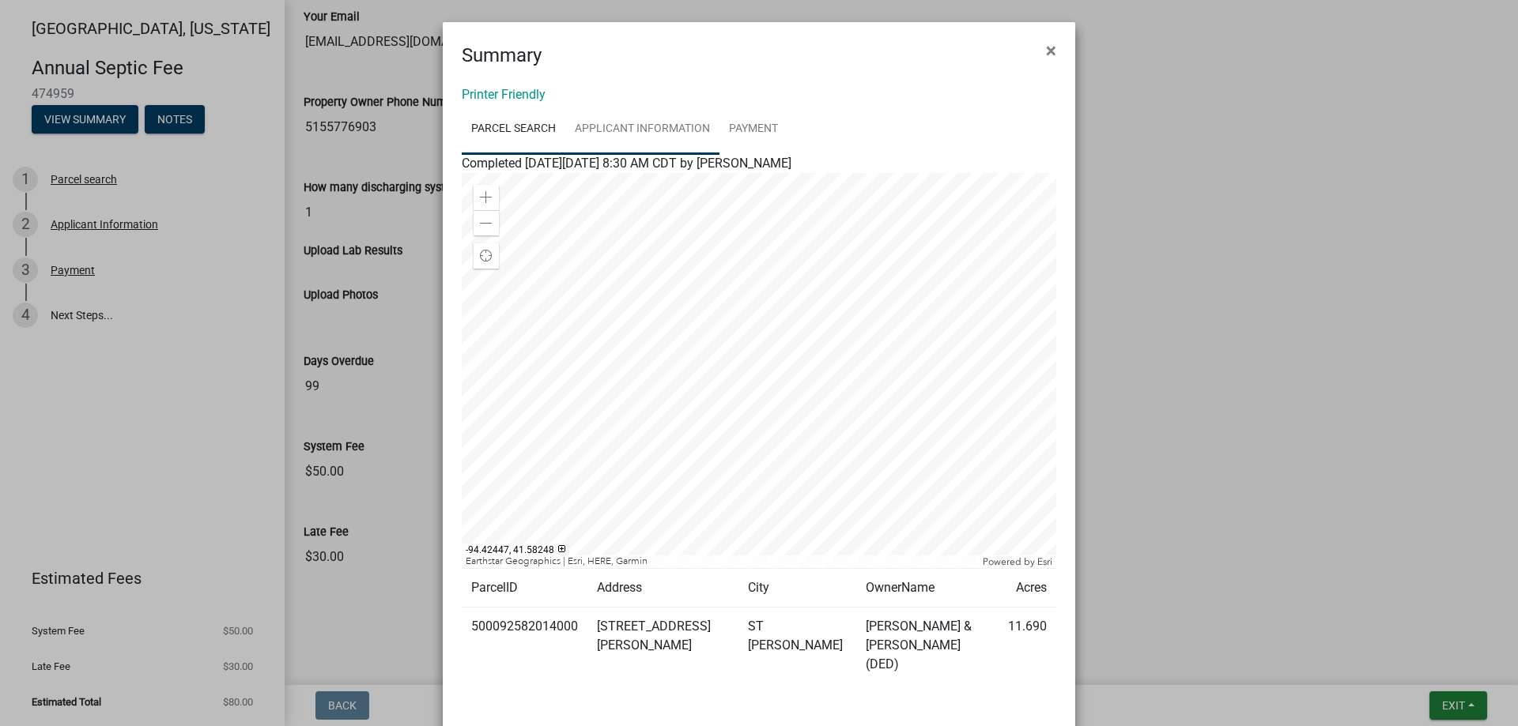
click at [649, 127] on link "Applicant Information" at bounding box center [642, 129] width 154 height 51
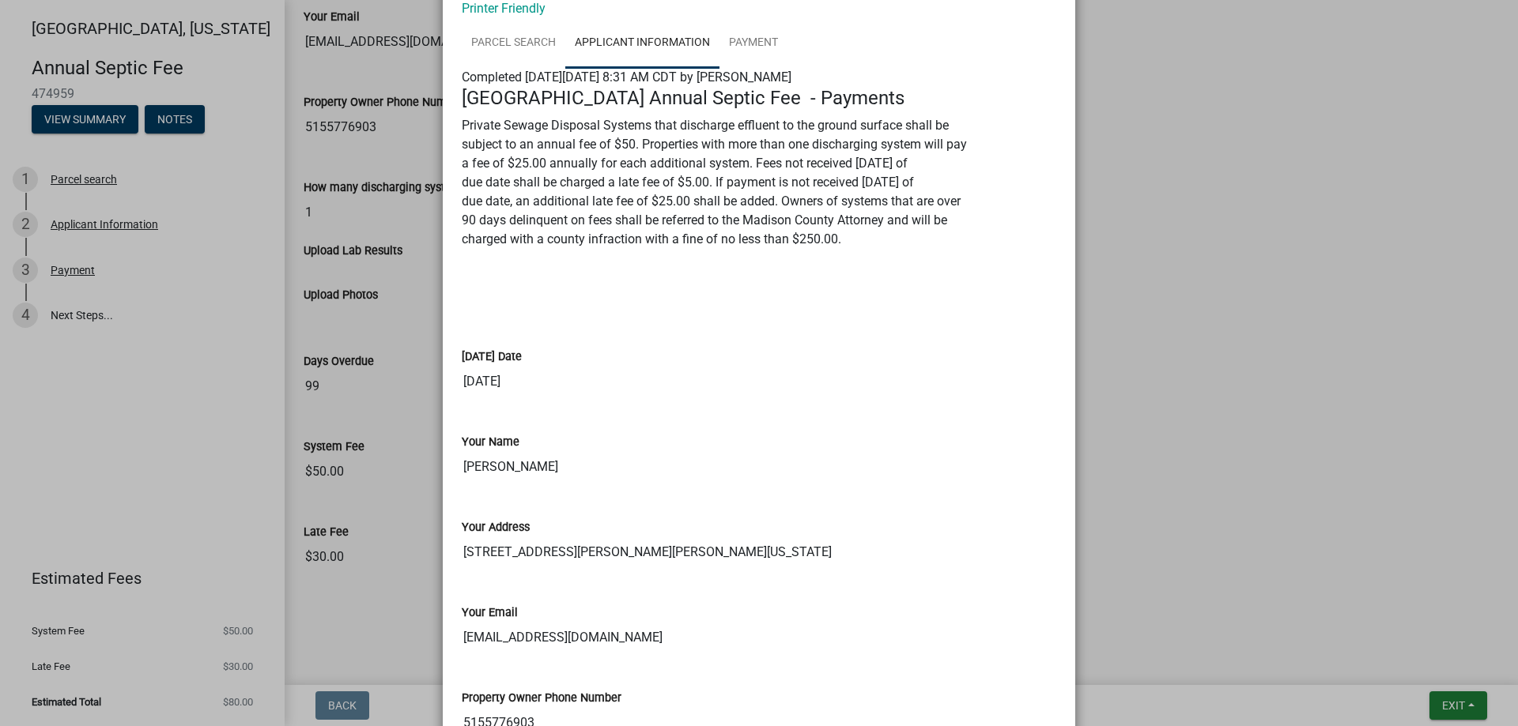
scroll to position [0, 0]
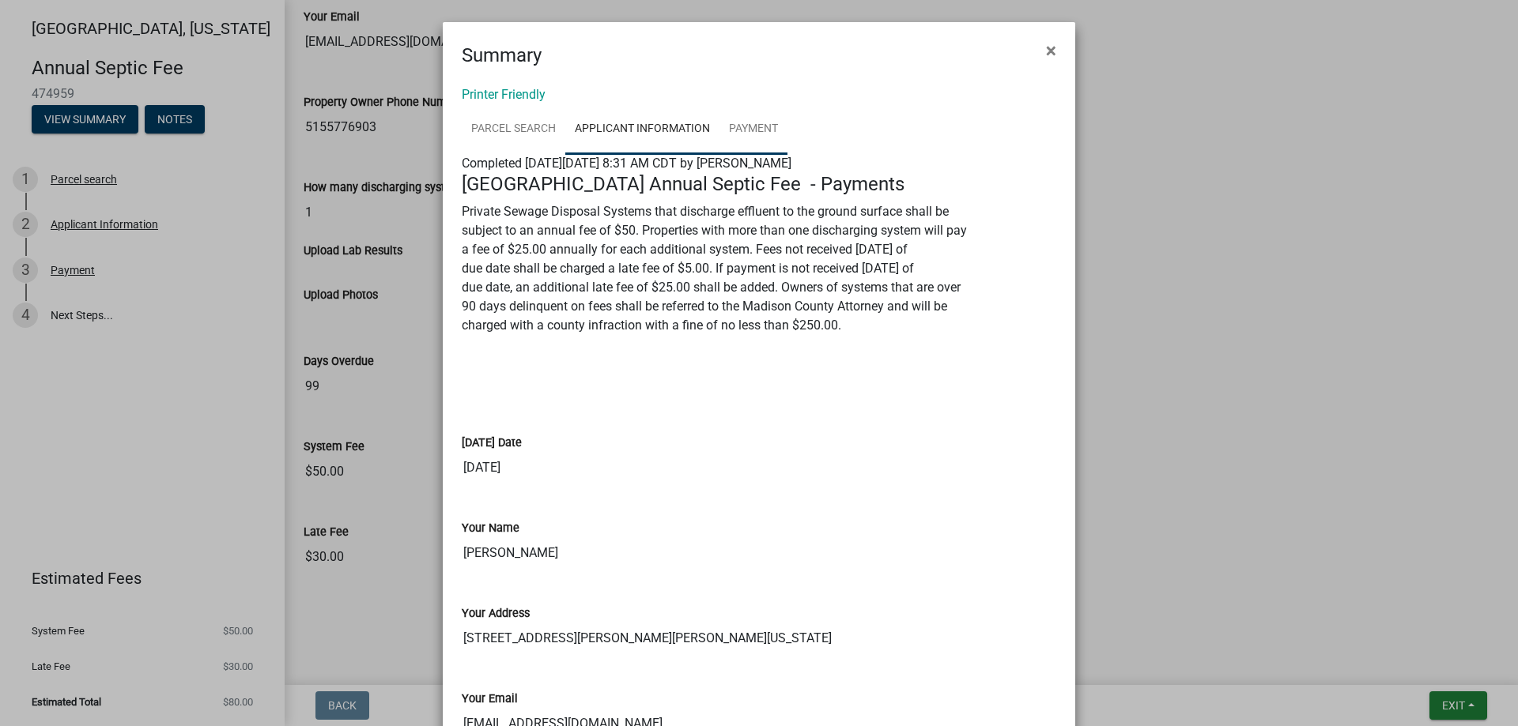
click at [756, 126] on link "Payment" at bounding box center [753, 129] width 68 height 51
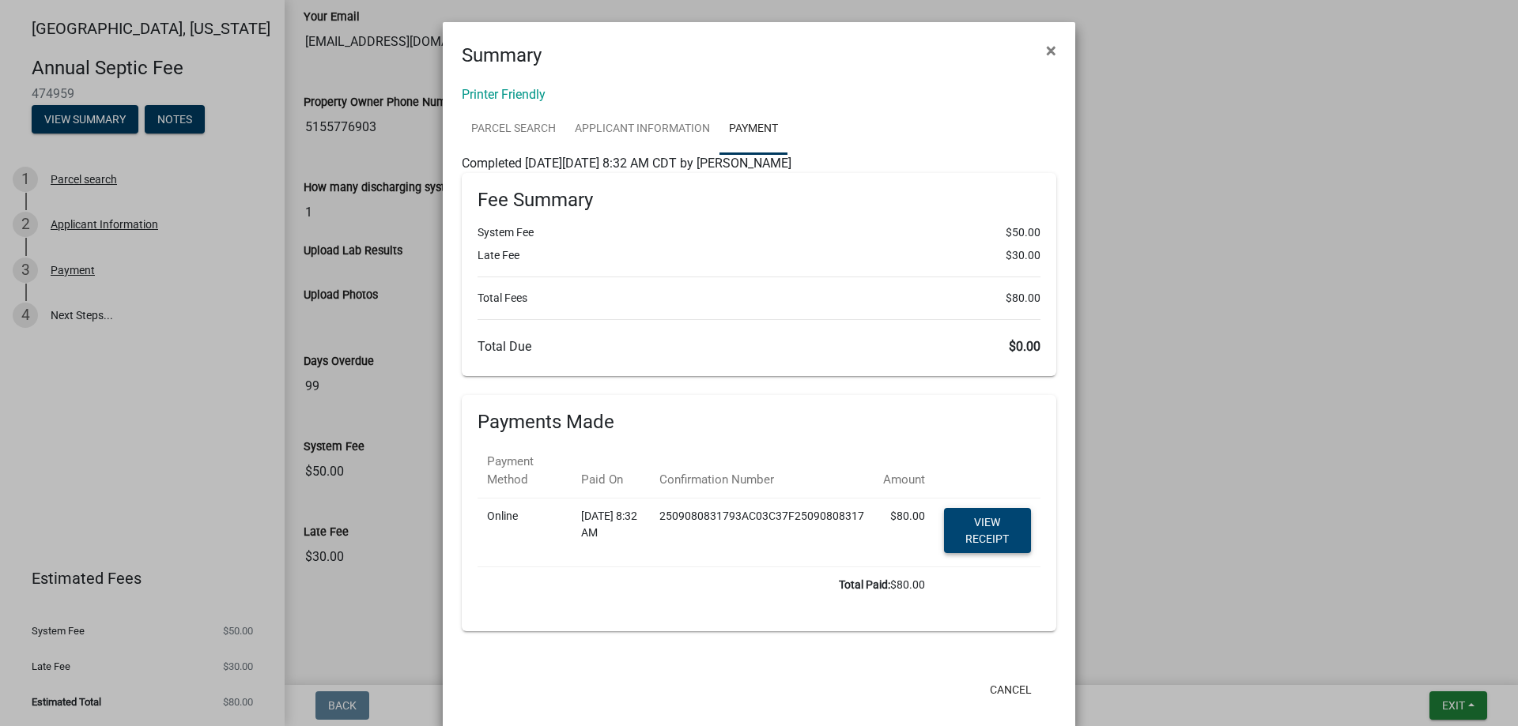
click at [972, 538] on link "View receipt" at bounding box center [987, 530] width 87 height 45
